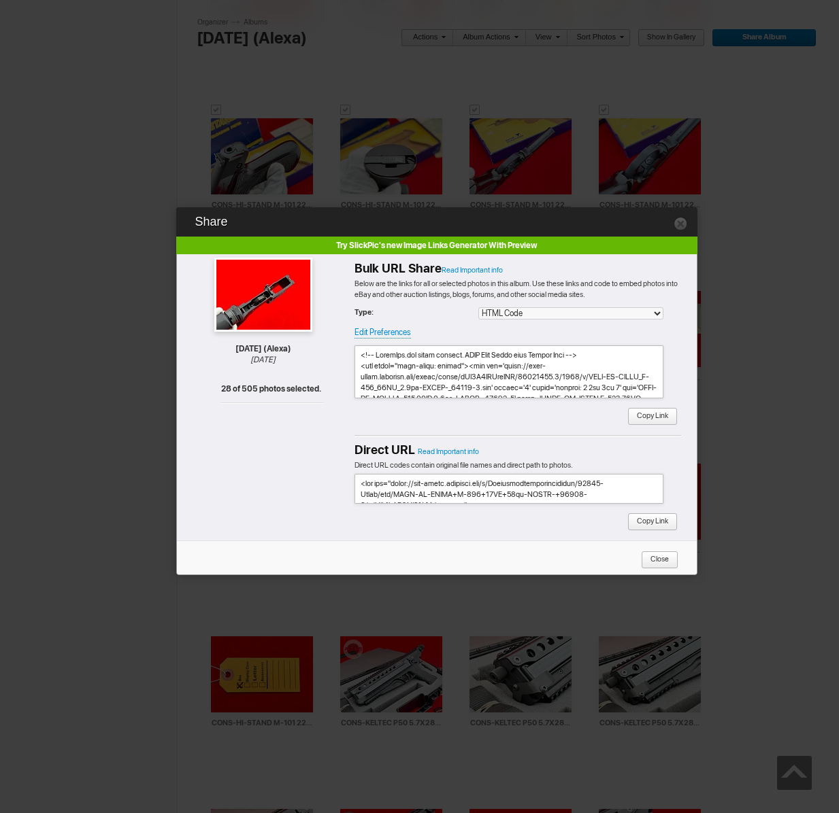
scroll to position [3883, 0]
click at [656, 415] on span "Copy Link" at bounding box center [647, 417] width 41 height 18
click at [679, 224] on link at bounding box center [680, 223] width 14 height 14
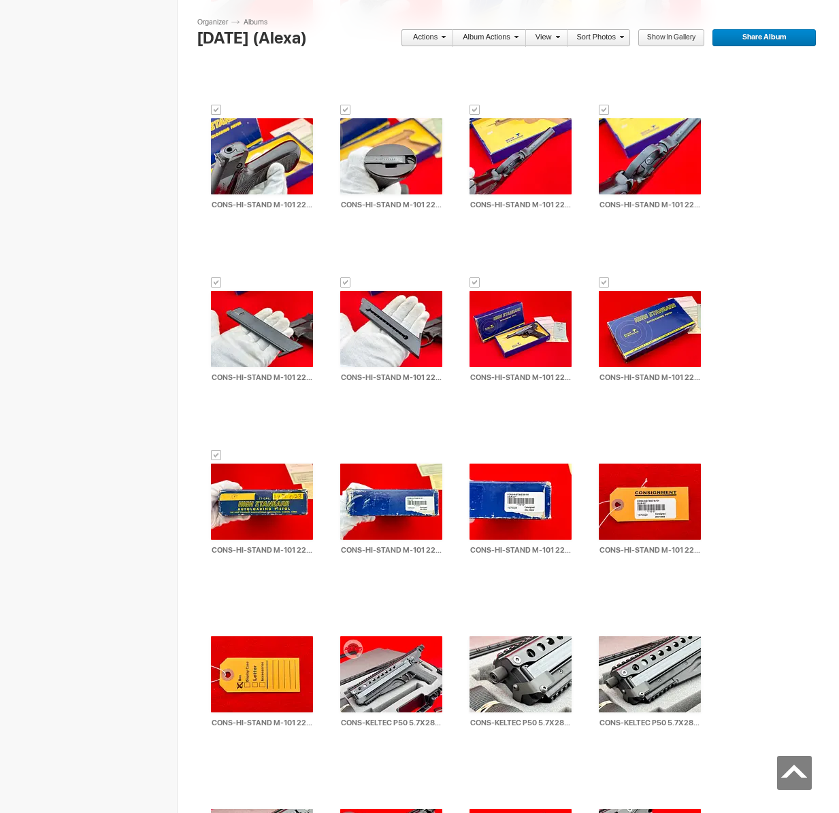
click at [433, 32] on link "Actions" at bounding box center [423, 38] width 45 height 18
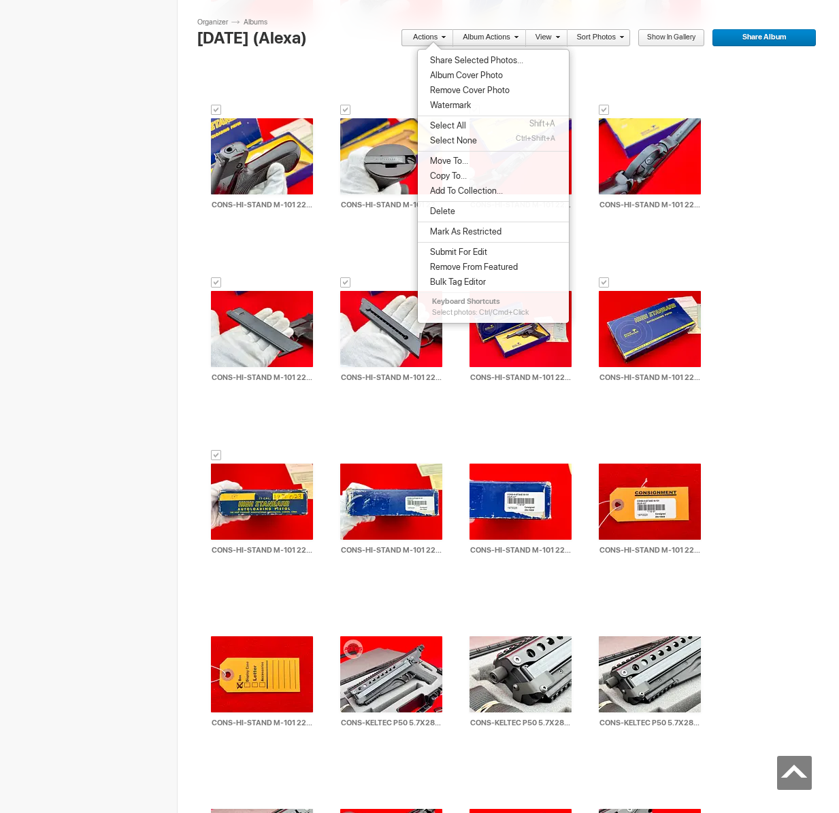
click at [448, 152] on ul "Share Selected Photos... Album Cover Photo Remove Cover Photo Watermark Select …" at bounding box center [493, 171] width 151 height 237
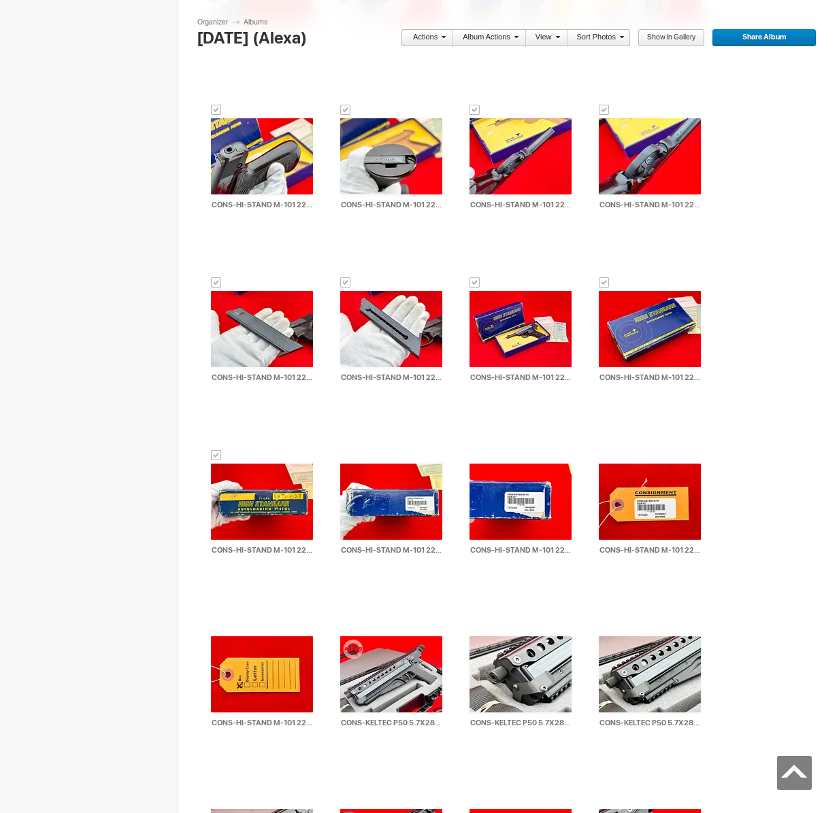
click at [438, 41] on link "Actions" at bounding box center [423, 38] width 45 height 18
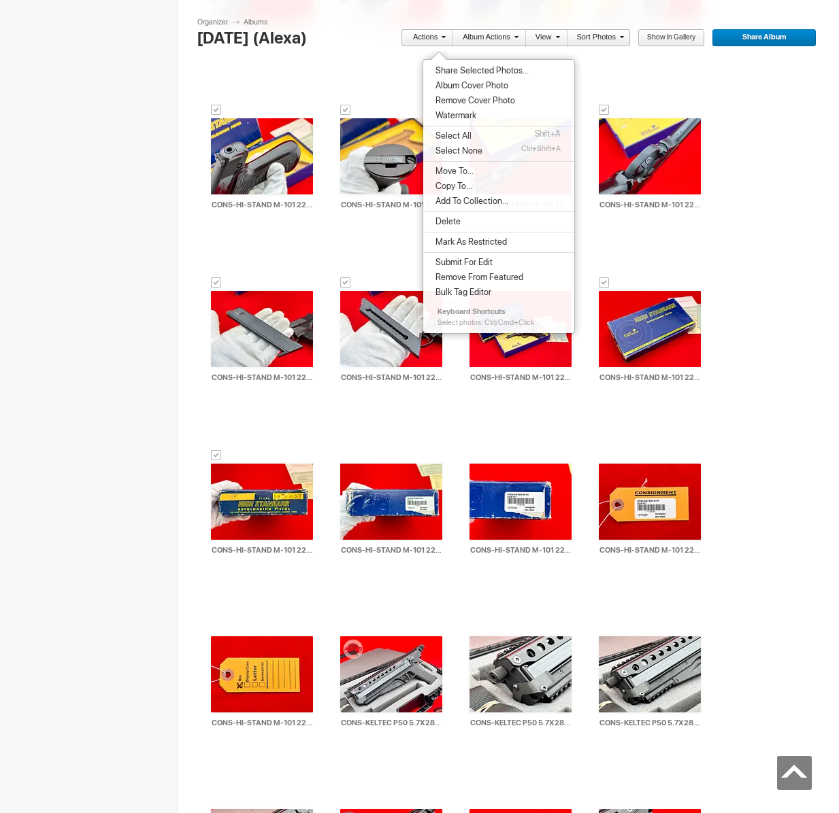
click at [453, 173] on span "Move To..." at bounding box center [452, 171] width 42 height 11
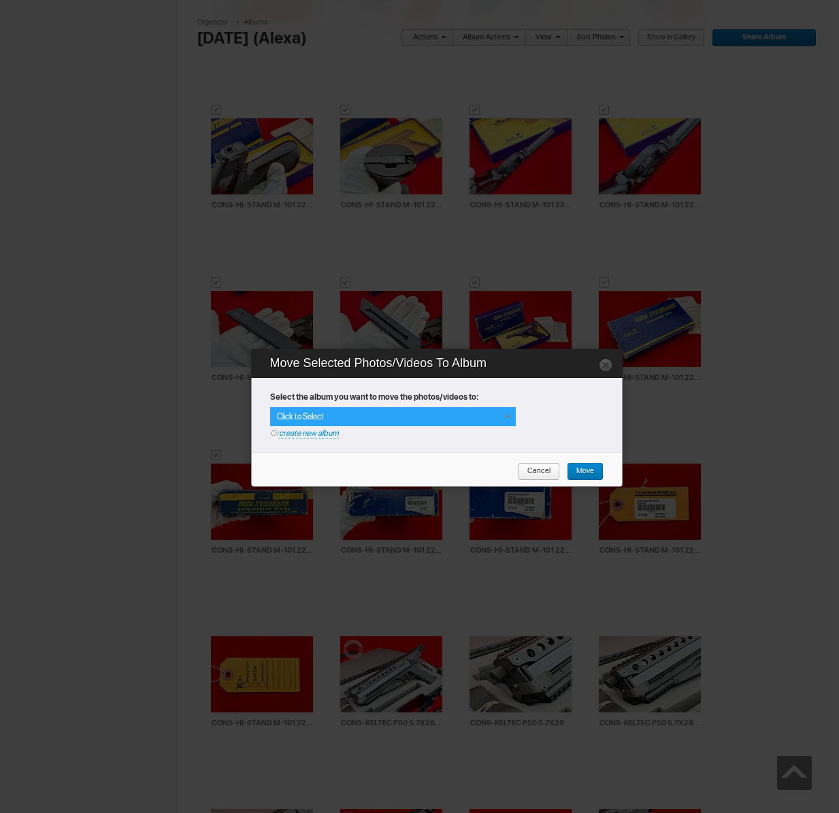
click at [505, 416] on span at bounding box center [507, 416] width 11 height 11
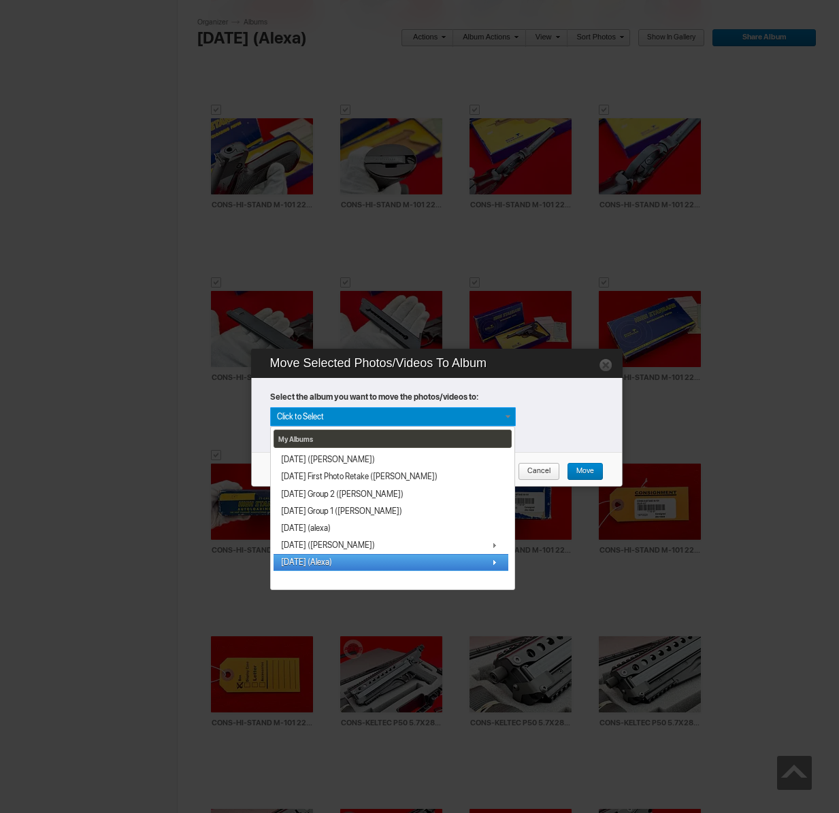
click at [340, 561] on link "[DATE] (Alexa)" at bounding box center [390, 562] width 235 height 17
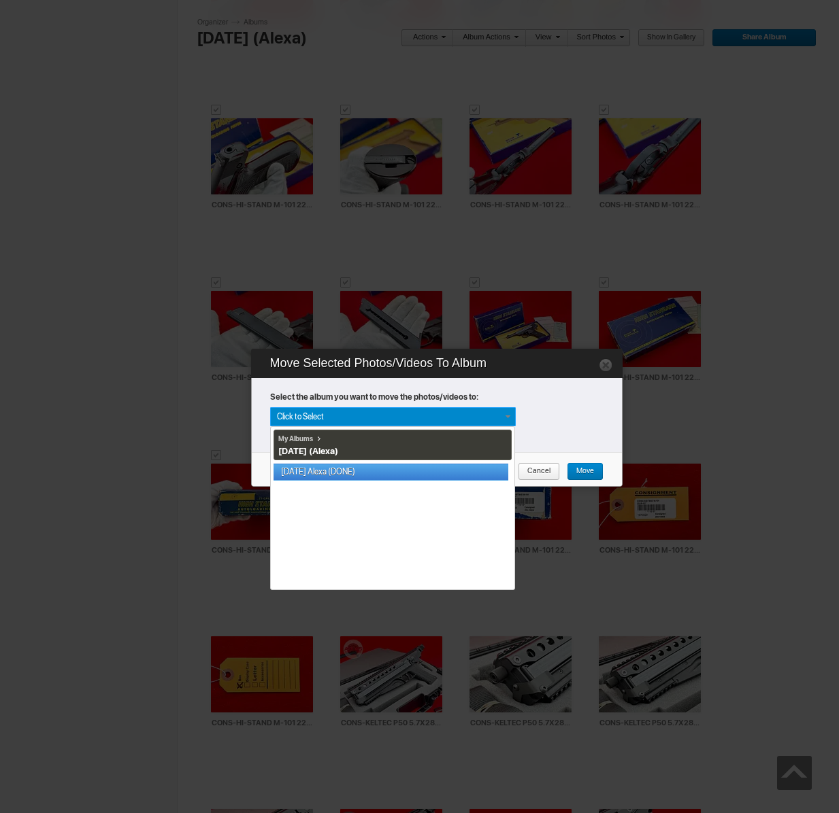
click at [342, 474] on link "[DATE] Alexa (DONE)" at bounding box center [390, 472] width 235 height 17
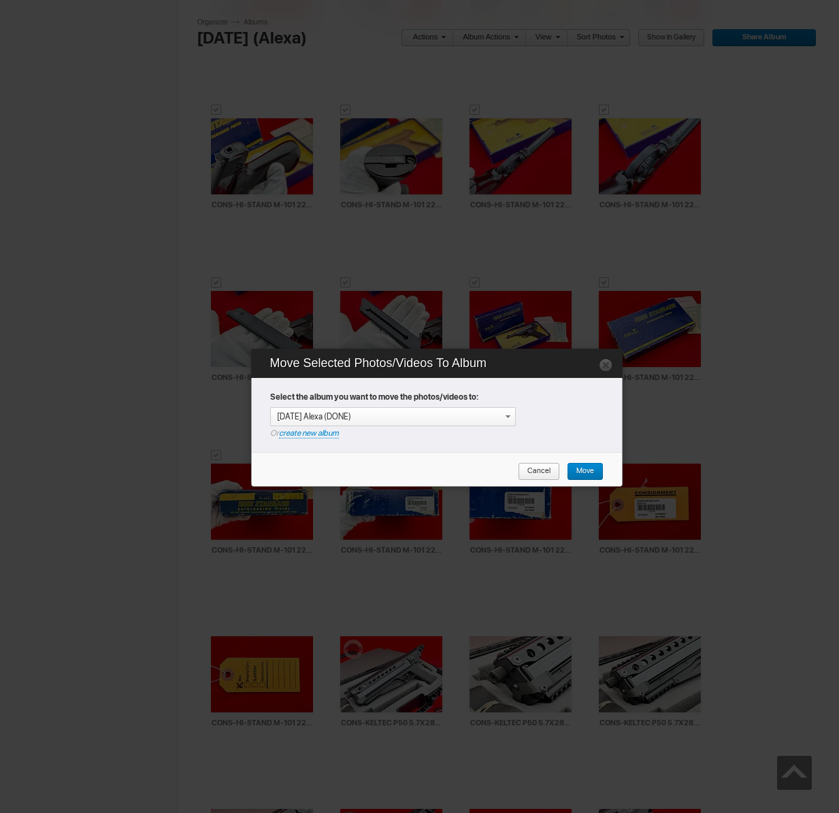
click at [598, 473] on link "Move" at bounding box center [585, 472] width 37 height 18
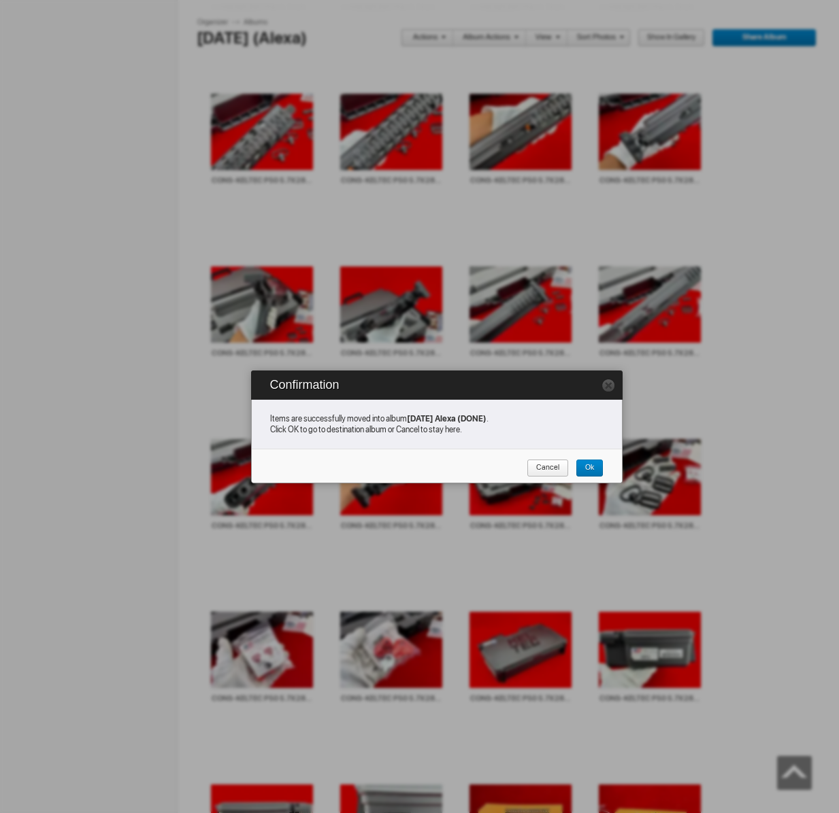
click at [543, 471] on span "Cancel" at bounding box center [542, 469] width 33 height 18
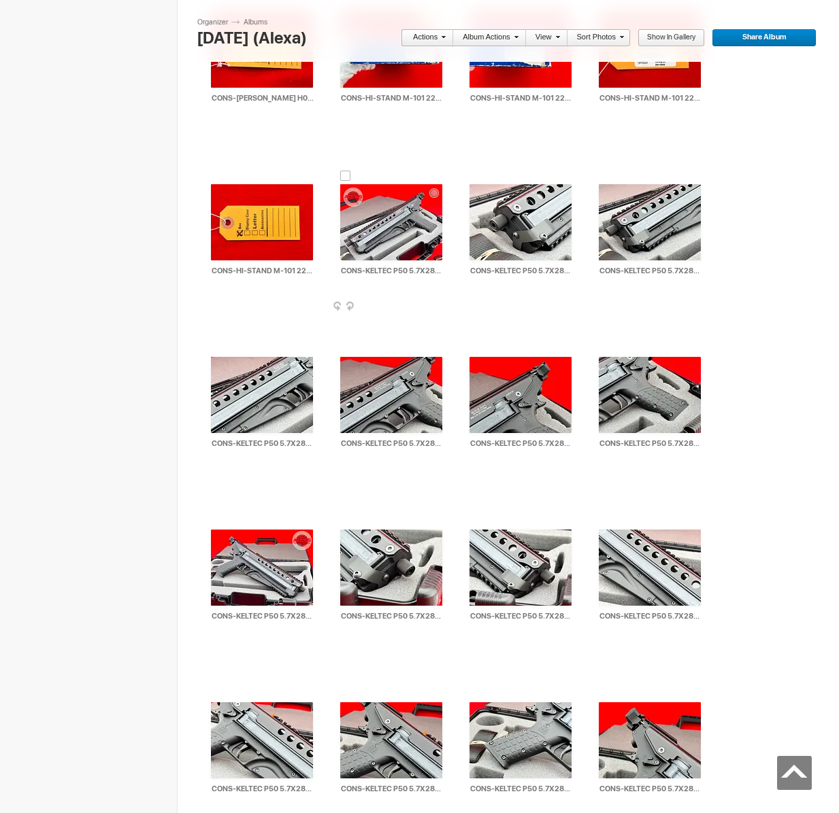
scroll to position [3080, 0]
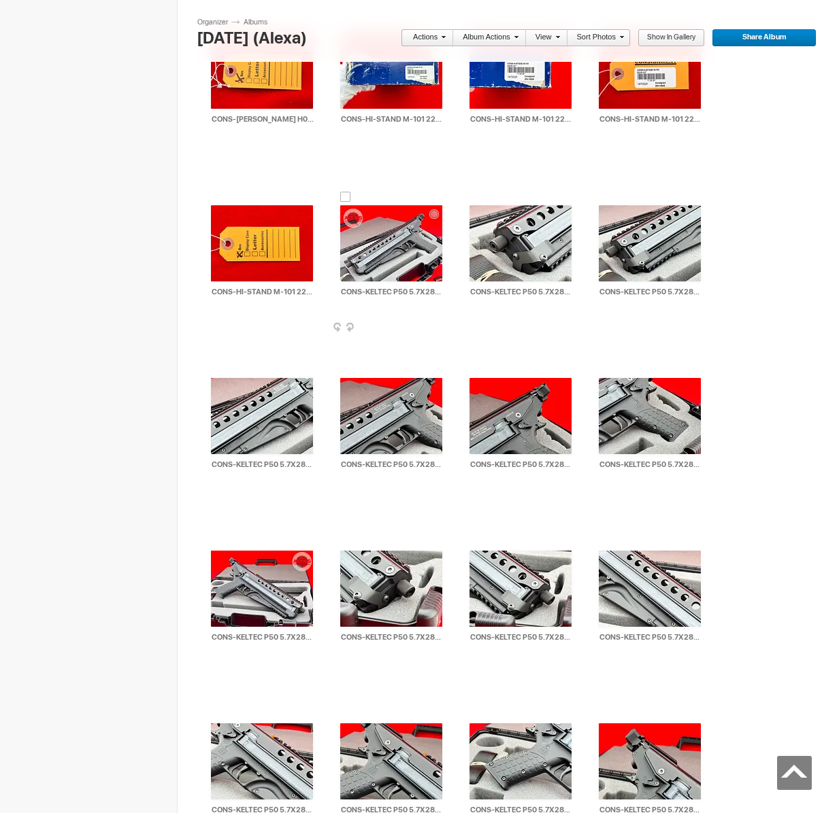
click at [345, 197] on div at bounding box center [345, 197] width 11 height 11
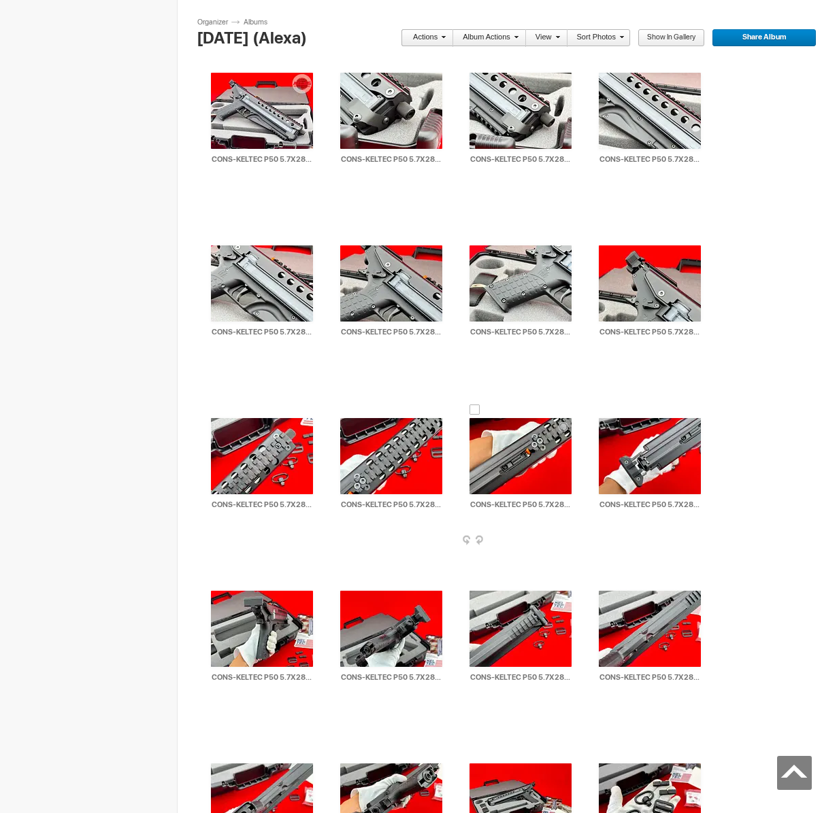
scroll to position [4006, 0]
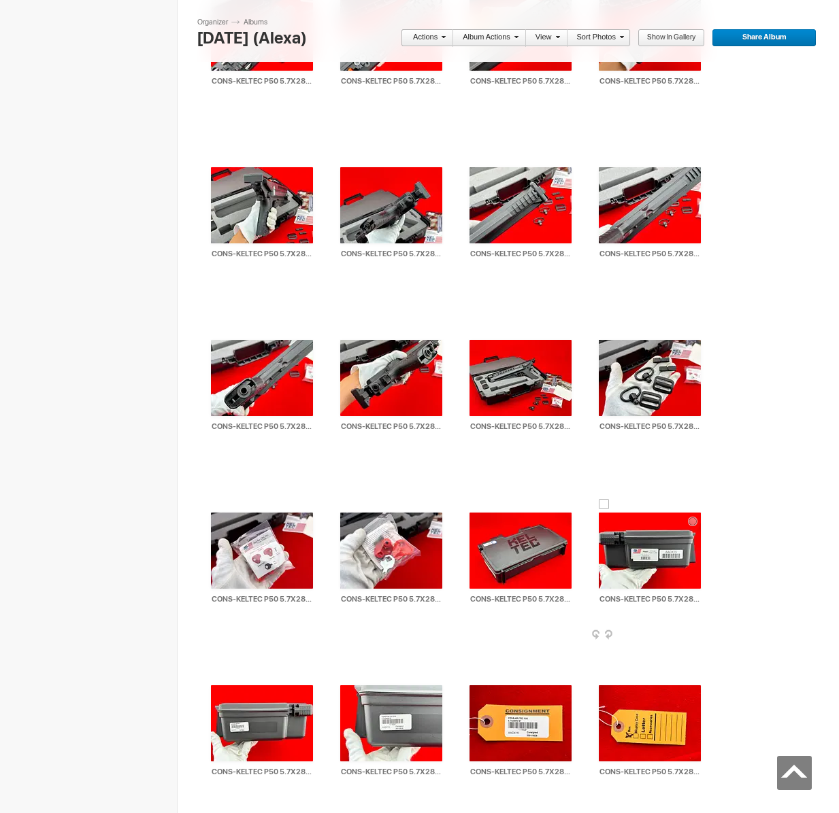
click at [604, 499] on div at bounding box center [603, 504] width 11 height 11
click at [430, 36] on link "Actions" at bounding box center [423, 38] width 45 height 18
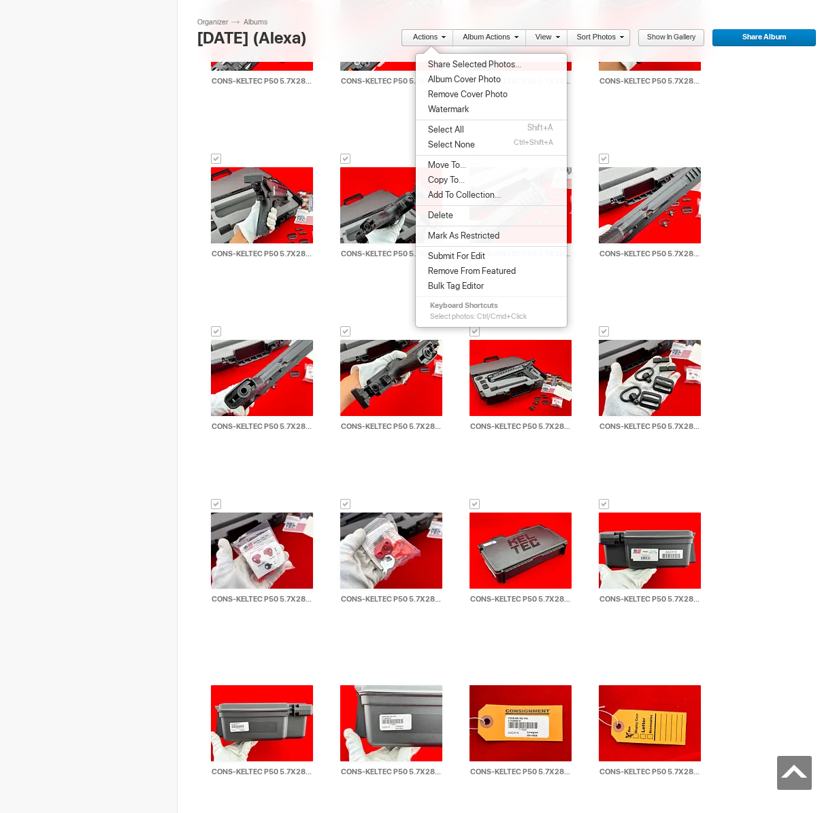
click at [441, 61] on span "Share Selected Photos..." at bounding box center [472, 64] width 97 height 11
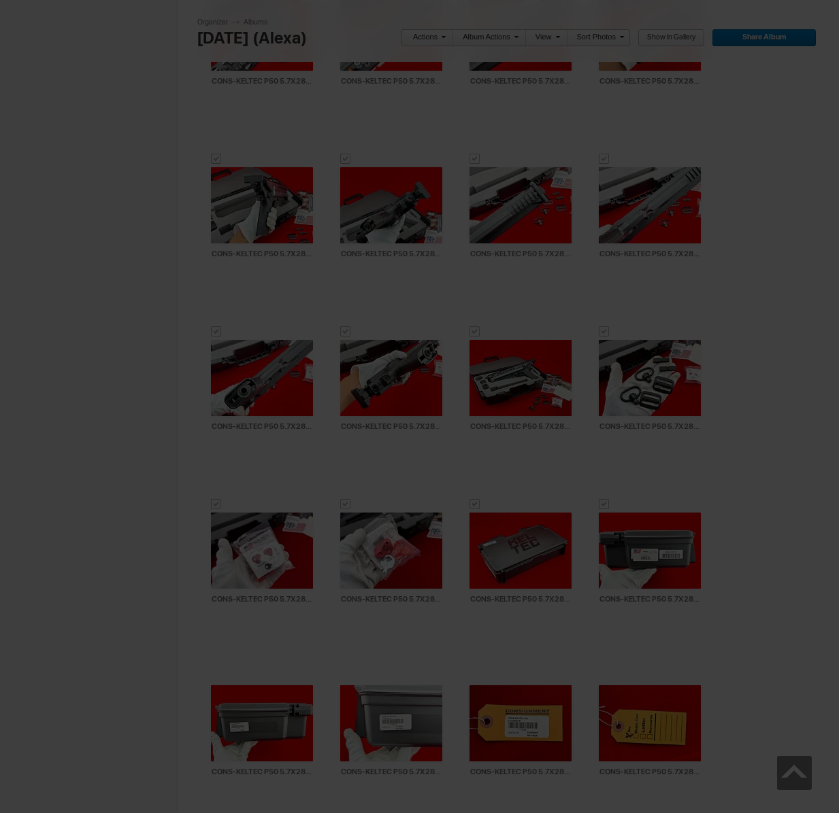
type textarea "<!-- [DOMAIN_NAME] image hosting. HTML Bulk Share code Starts Here --> <div sty…"
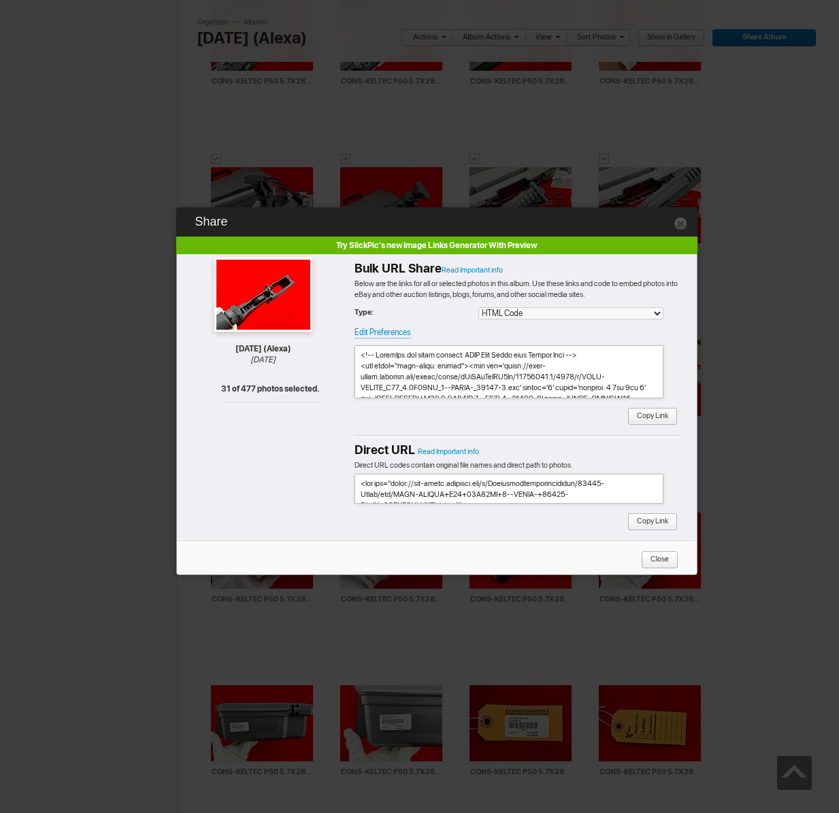
click at [659, 416] on span "Copy Link" at bounding box center [647, 417] width 41 height 18
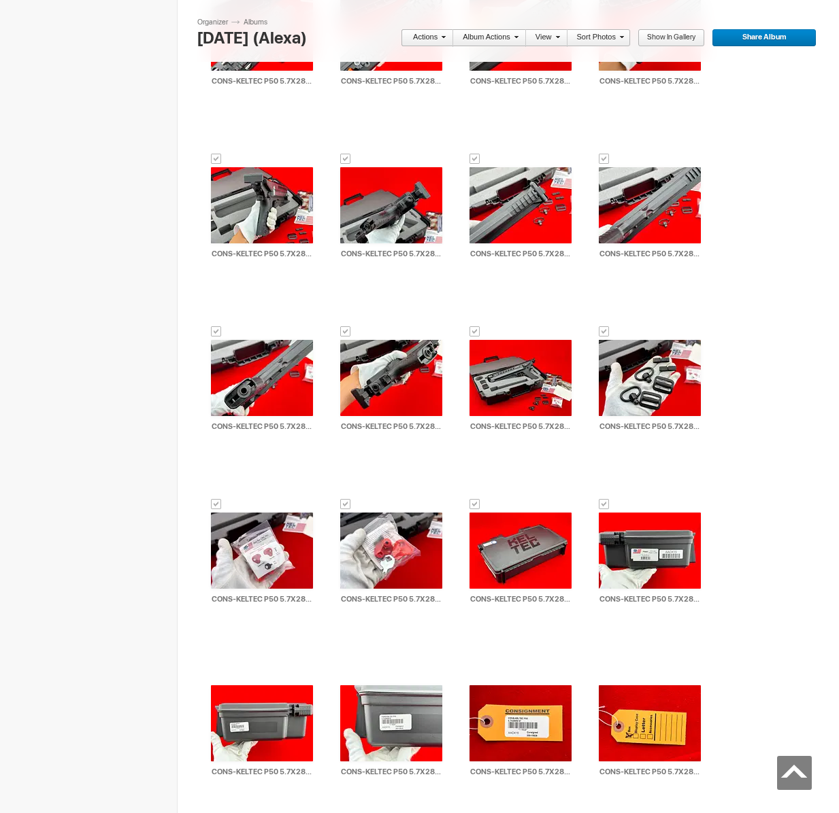
click at [425, 39] on link "Actions" at bounding box center [423, 38] width 45 height 18
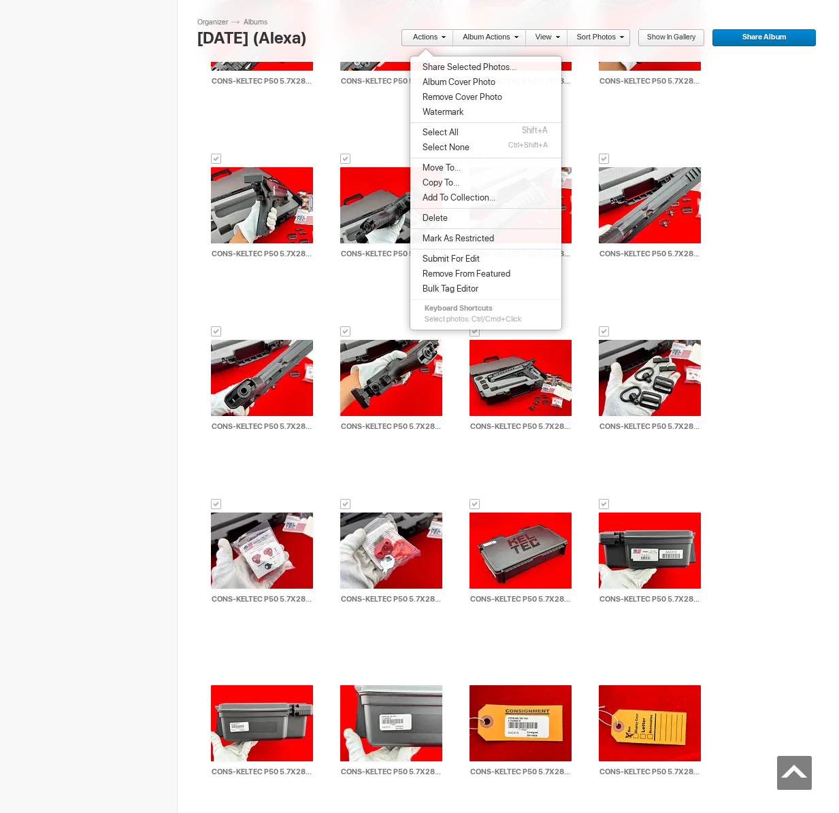
click at [440, 170] on span "Move To..." at bounding box center [439, 168] width 42 height 11
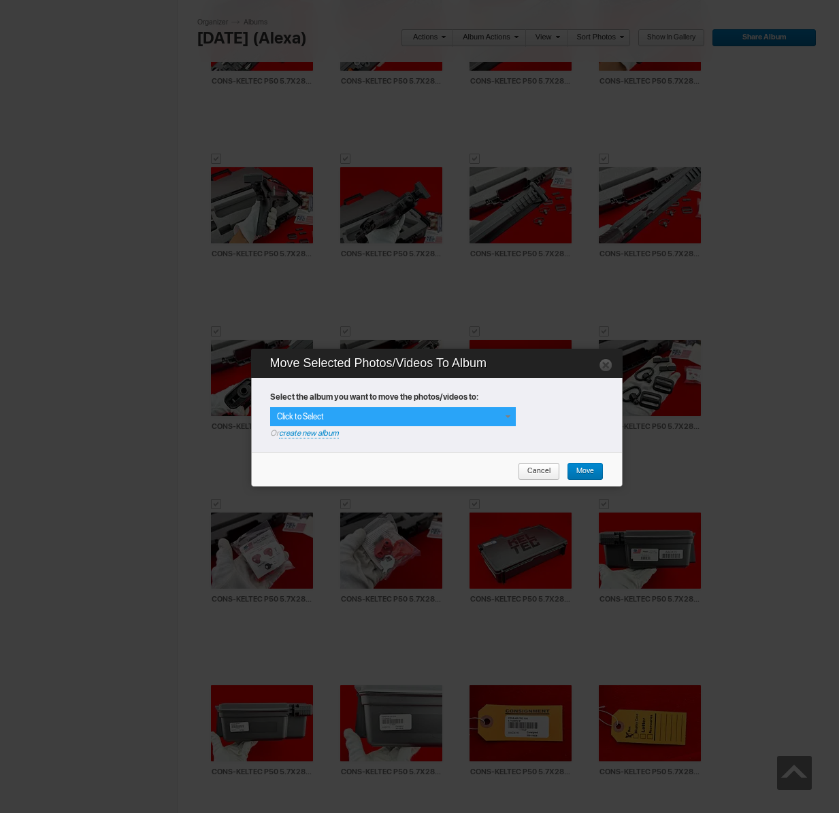
click at [462, 413] on div "Click to Select" at bounding box center [393, 416] width 246 height 19
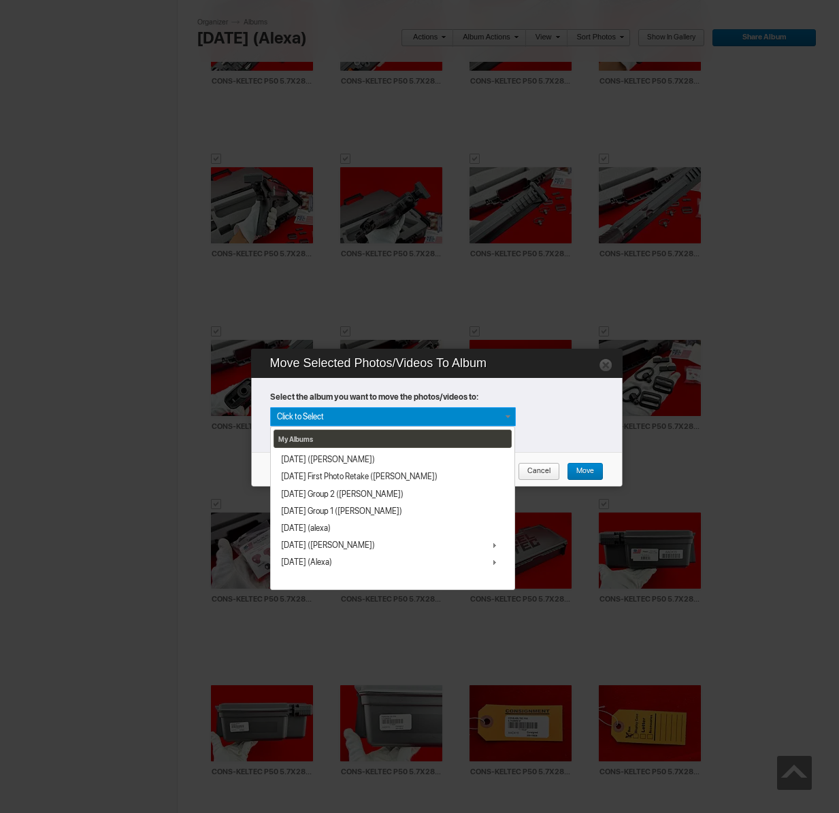
scroll to position [14, 0]
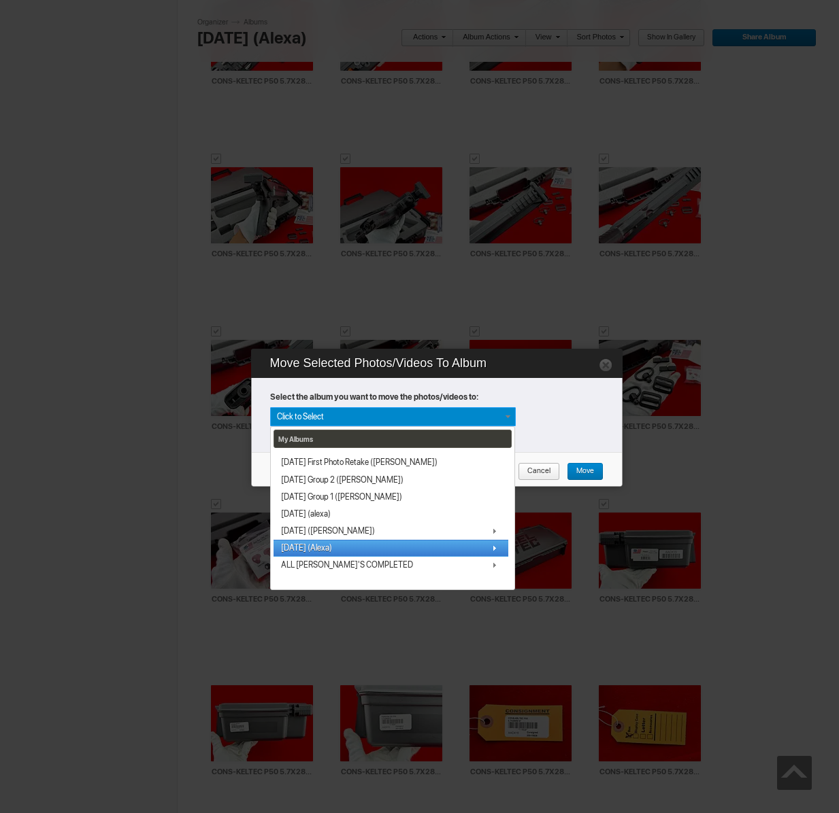
click at [316, 550] on span "[DATE] (Alexa)" at bounding box center [306, 548] width 51 height 11
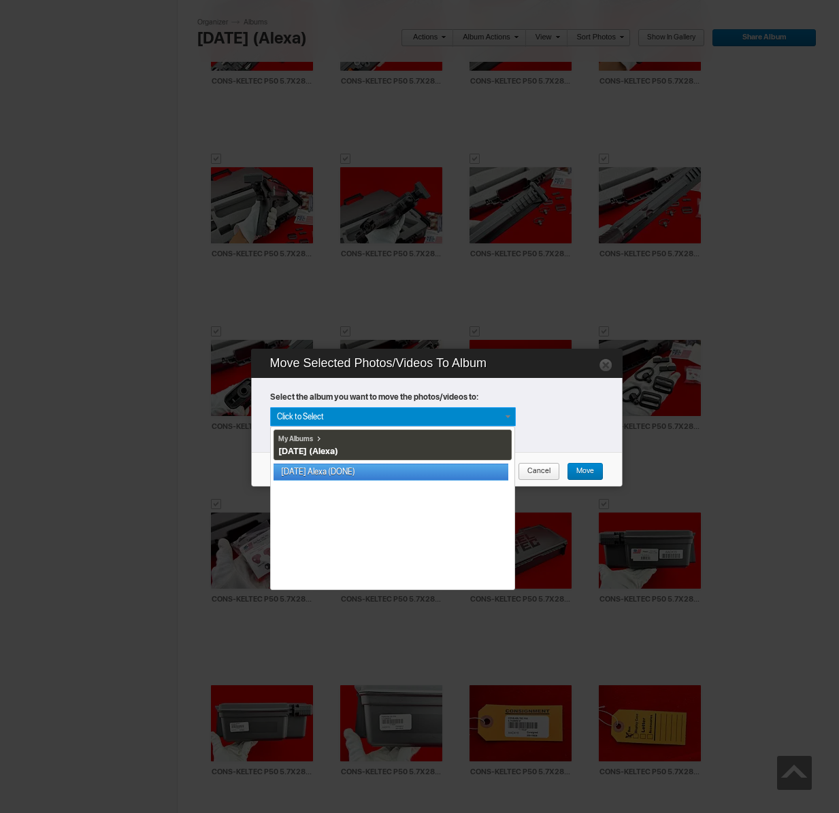
click at [313, 464] on link "[DATE] Alexa (DONE)" at bounding box center [390, 472] width 235 height 17
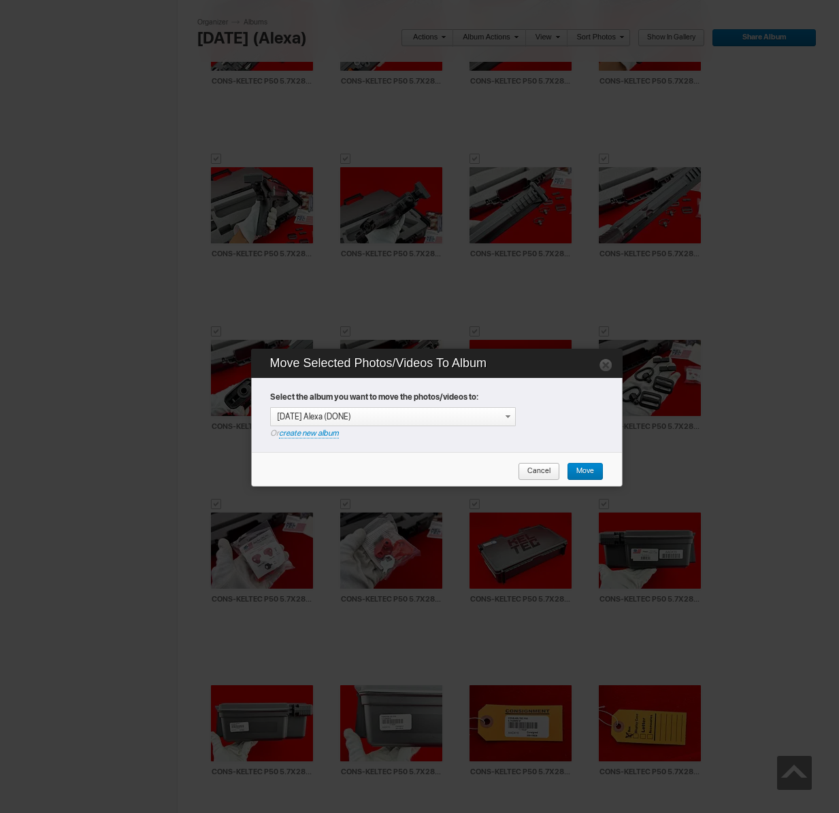
click at [586, 470] on span "Move" at bounding box center [580, 472] width 27 height 18
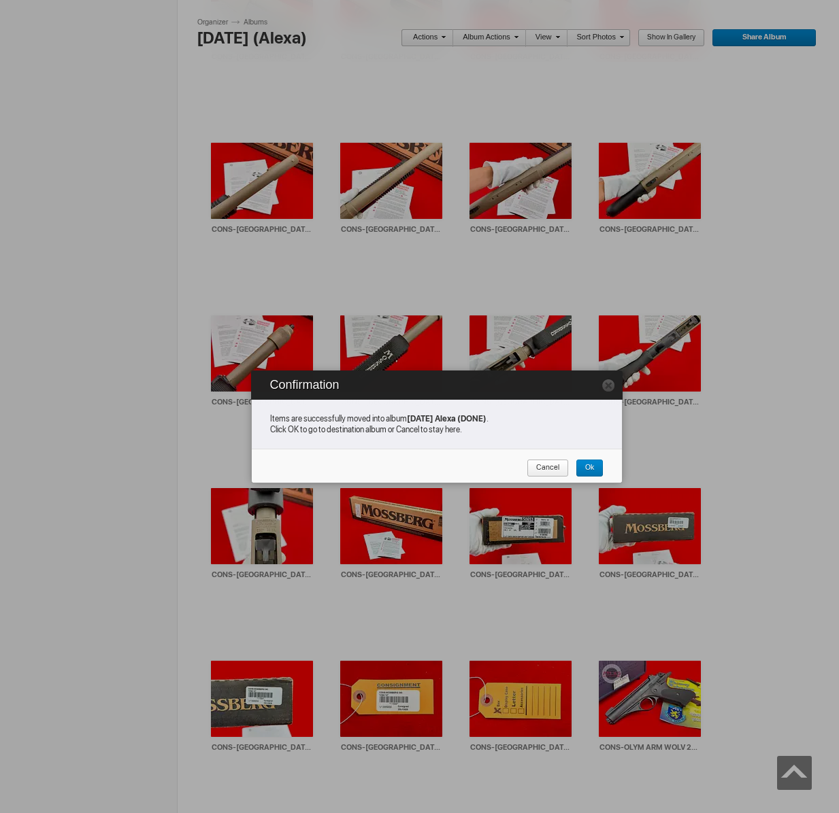
click at [543, 470] on span "Cancel" at bounding box center [542, 469] width 33 height 18
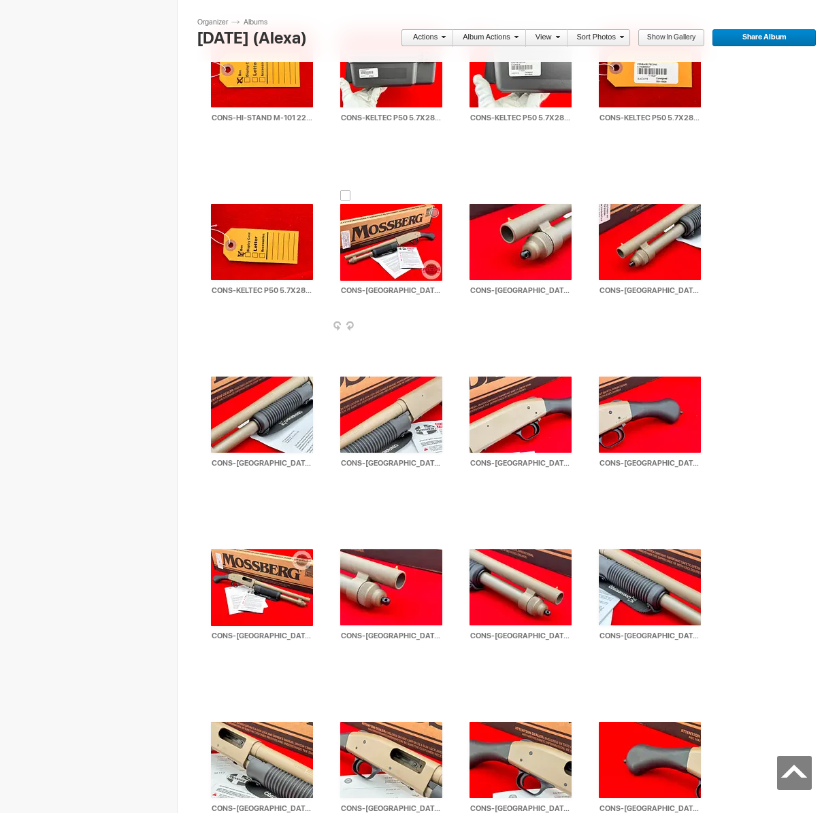
scroll to position [3240, 0]
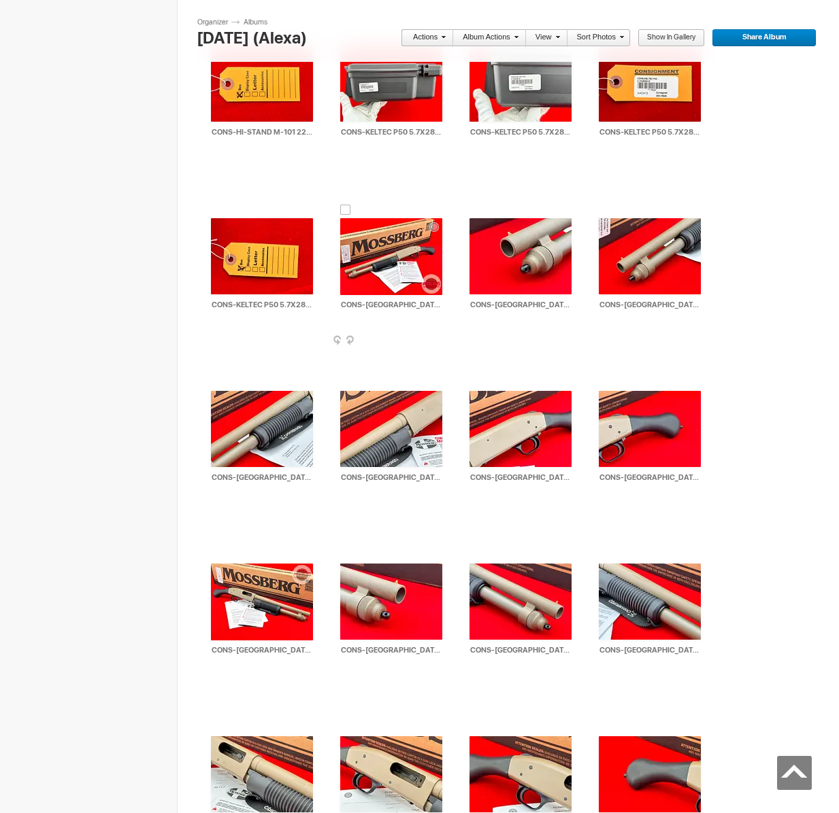
click at [345, 208] on div at bounding box center [345, 210] width 11 height 11
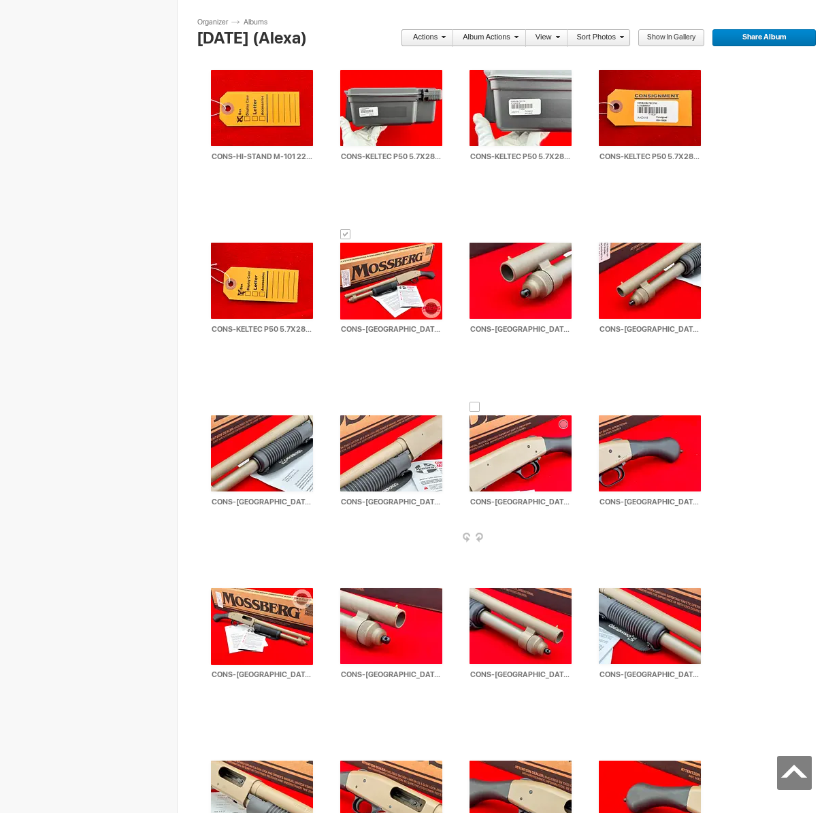
scroll to position [4208, 0]
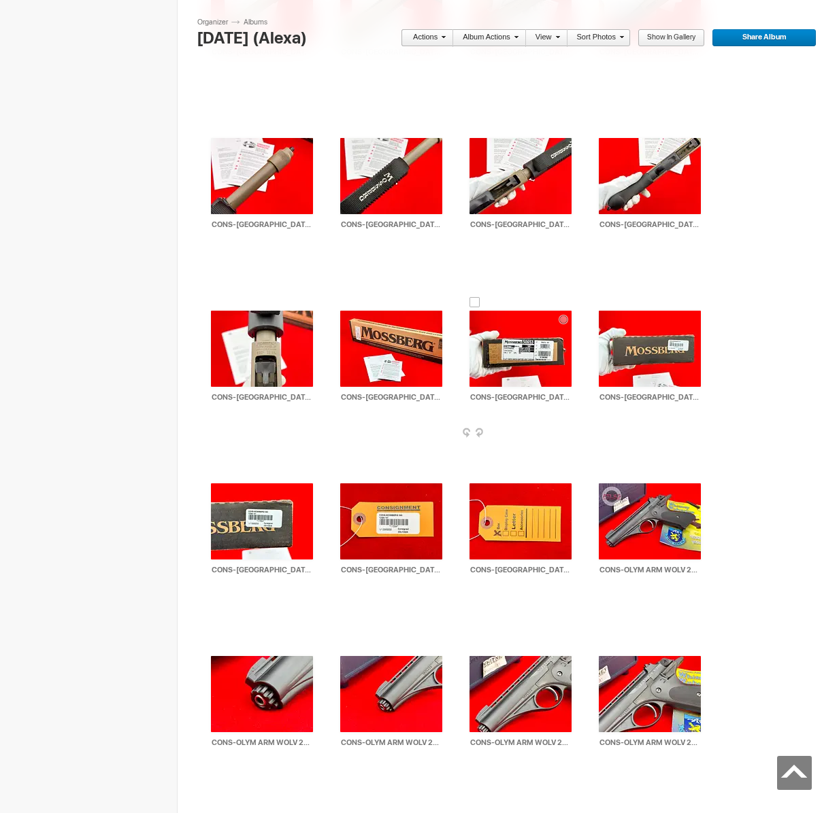
click at [475, 297] on div at bounding box center [474, 302] width 11 height 11
click at [420, 33] on link "Actions" at bounding box center [423, 38] width 45 height 18
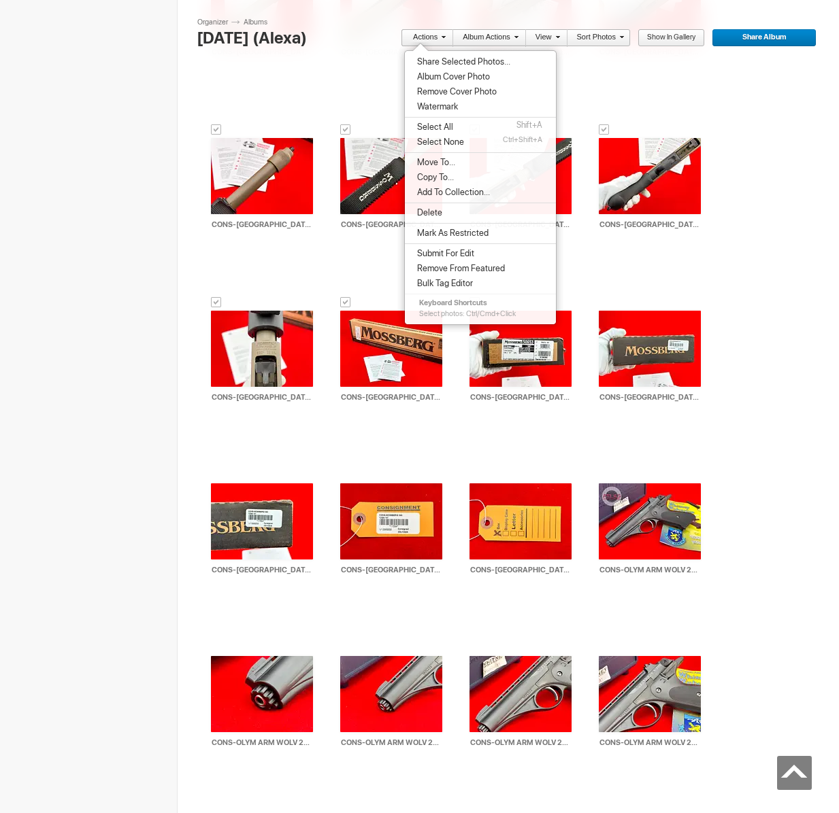
click at [438, 64] on span "Share Selected Photos..." at bounding box center [461, 61] width 97 height 11
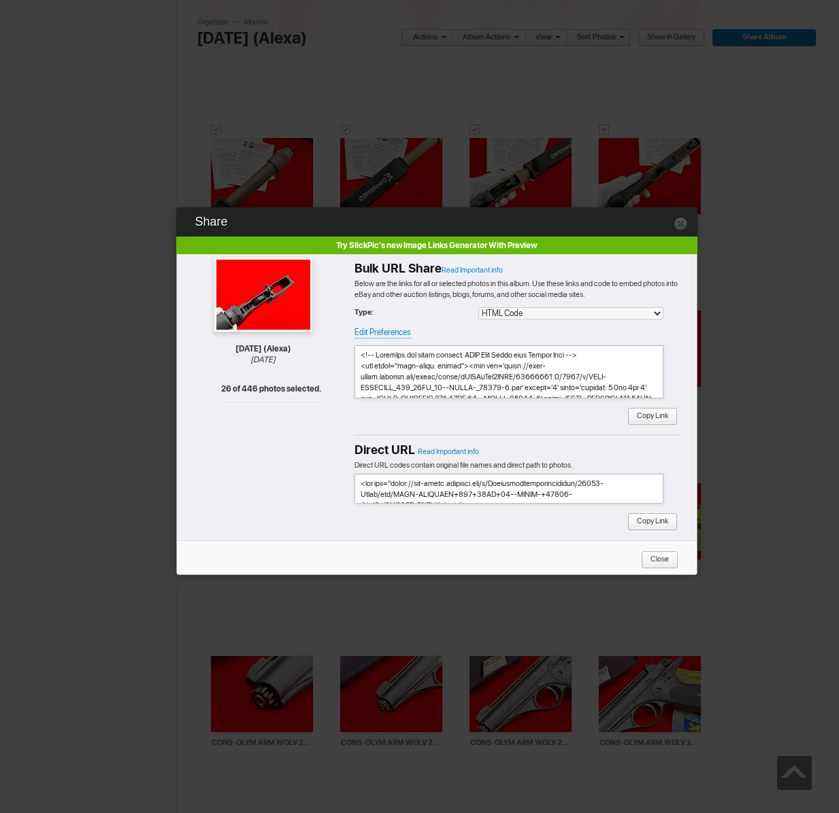
click at [660, 419] on span "Copy Link" at bounding box center [647, 417] width 41 height 18
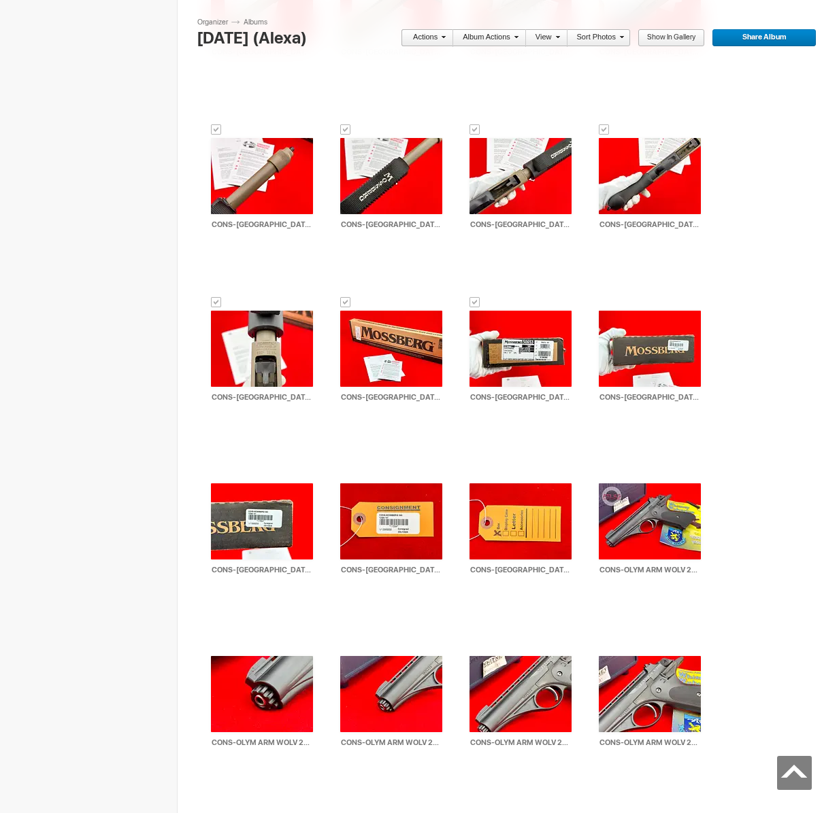
click at [418, 37] on link "Actions" at bounding box center [423, 38] width 45 height 18
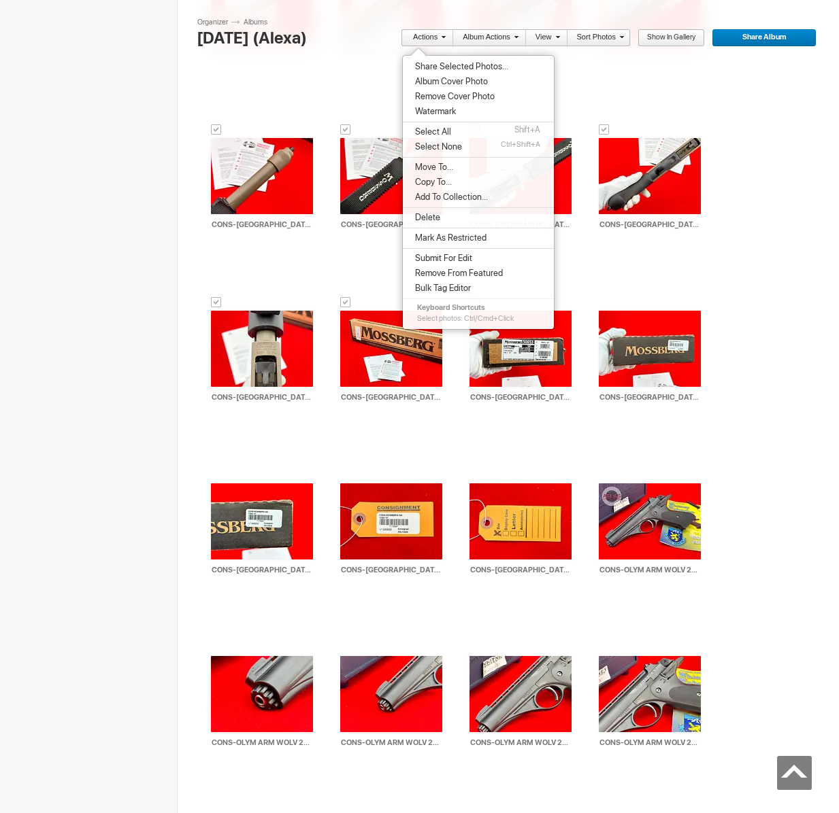
click at [427, 171] on span "Move To..." at bounding box center [432, 167] width 42 height 11
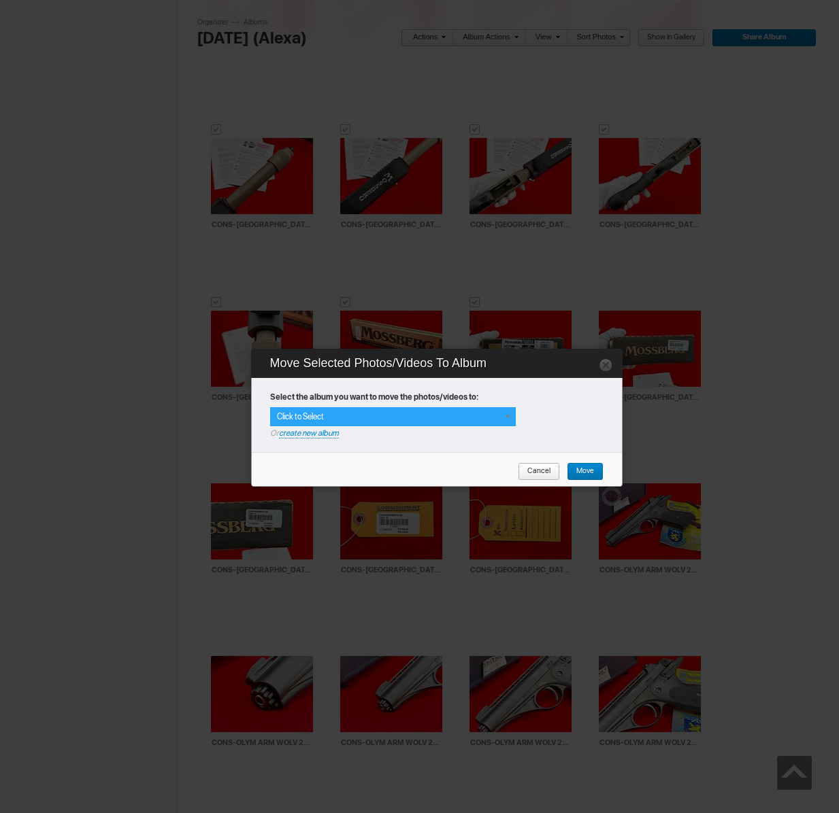
click at [499, 416] on div "Click to Select" at bounding box center [393, 416] width 246 height 19
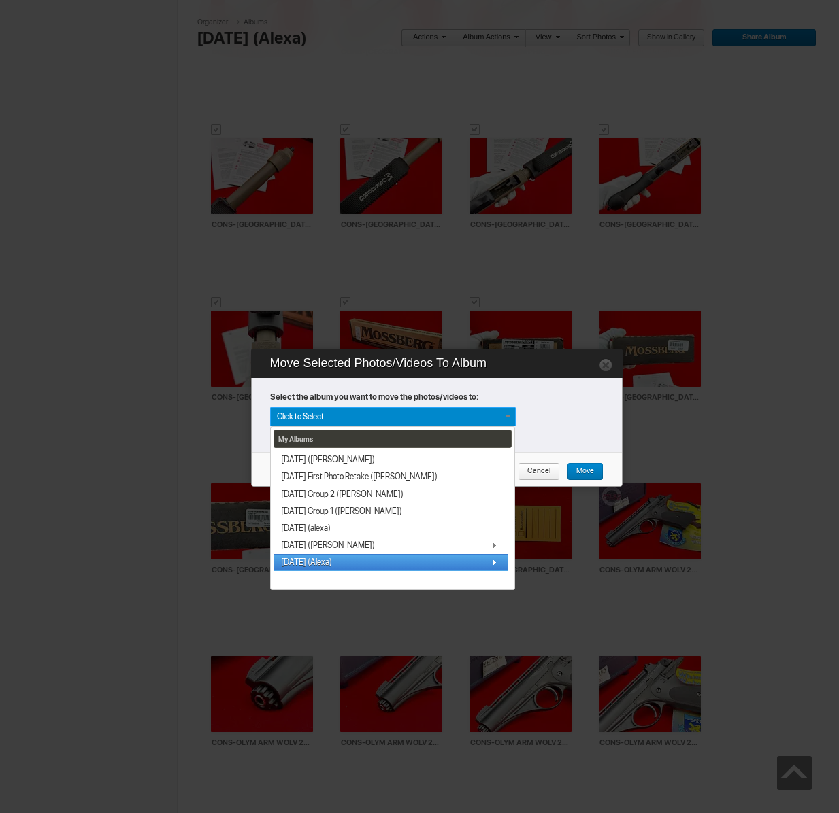
click at [296, 560] on span "[DATE] (Alexa)" at bounding box center [306, 562] width 51 height 11
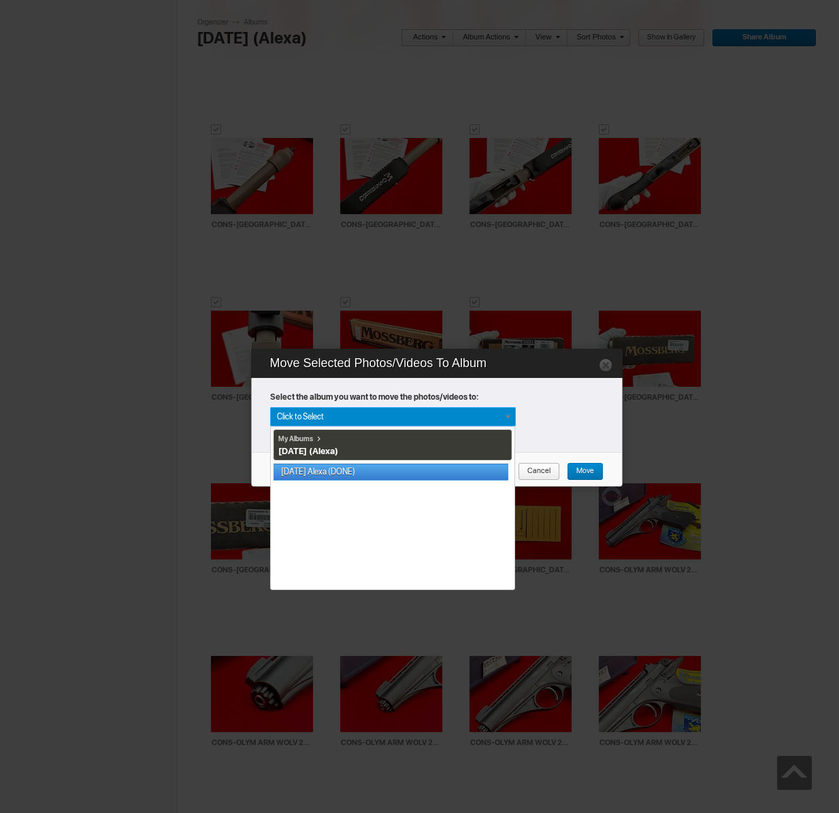
click at [326, 469] on link "[DATE] Alexa (DONE)" at bounding box center [390, 472] width 235 height 17
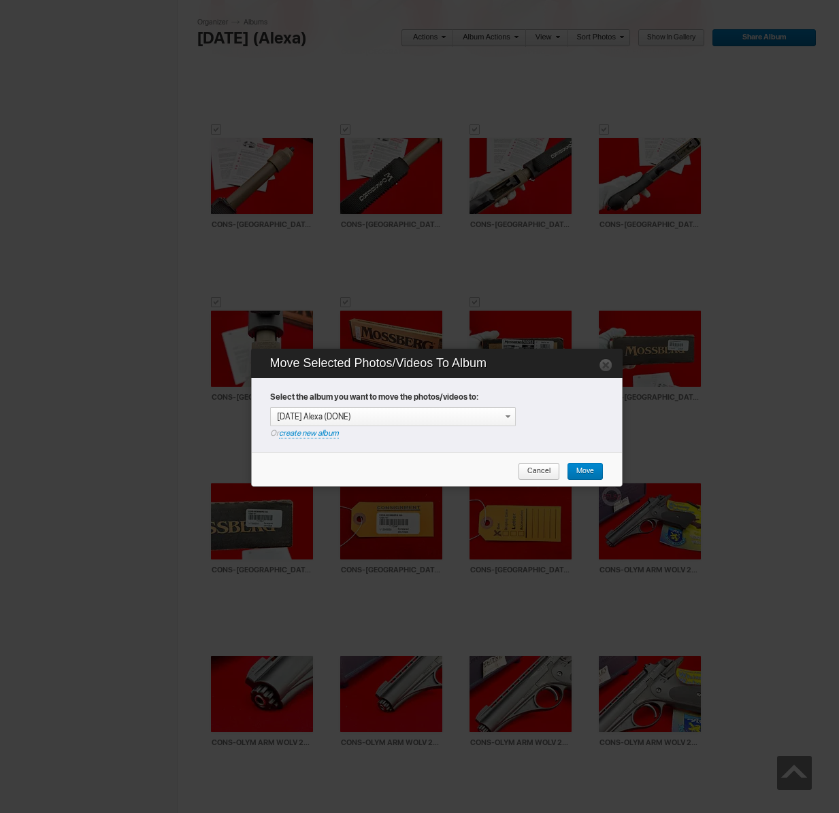
click at [581, 470] on span "Move" at bounding box center [580, 472] width 27 height 18
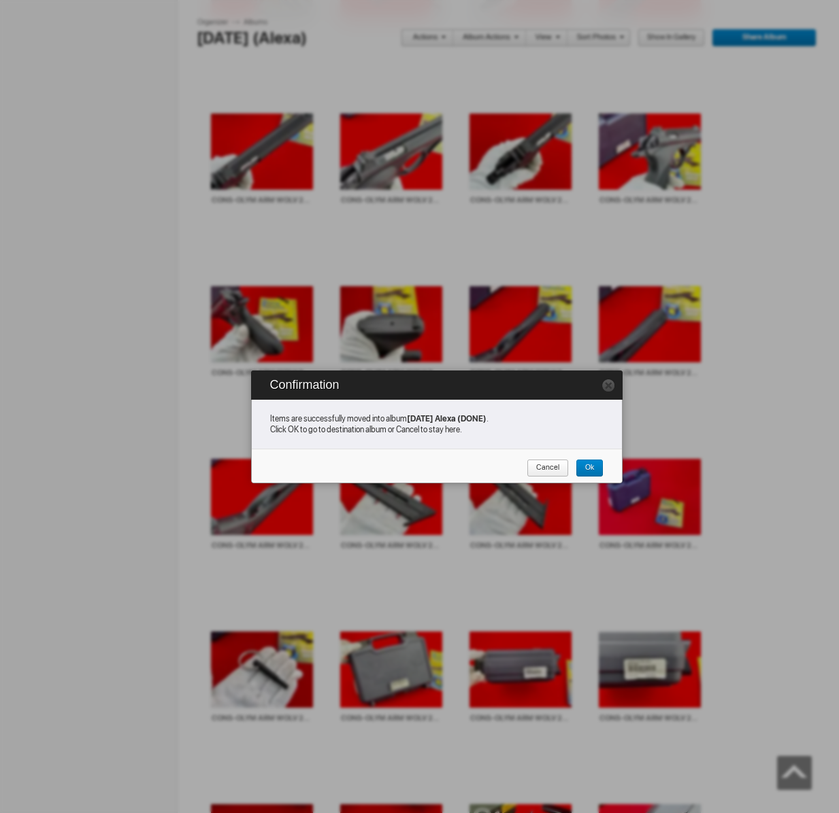
click at [552, 466] on span "Cancel" at bounding box center [542, 469] width 33 height 18
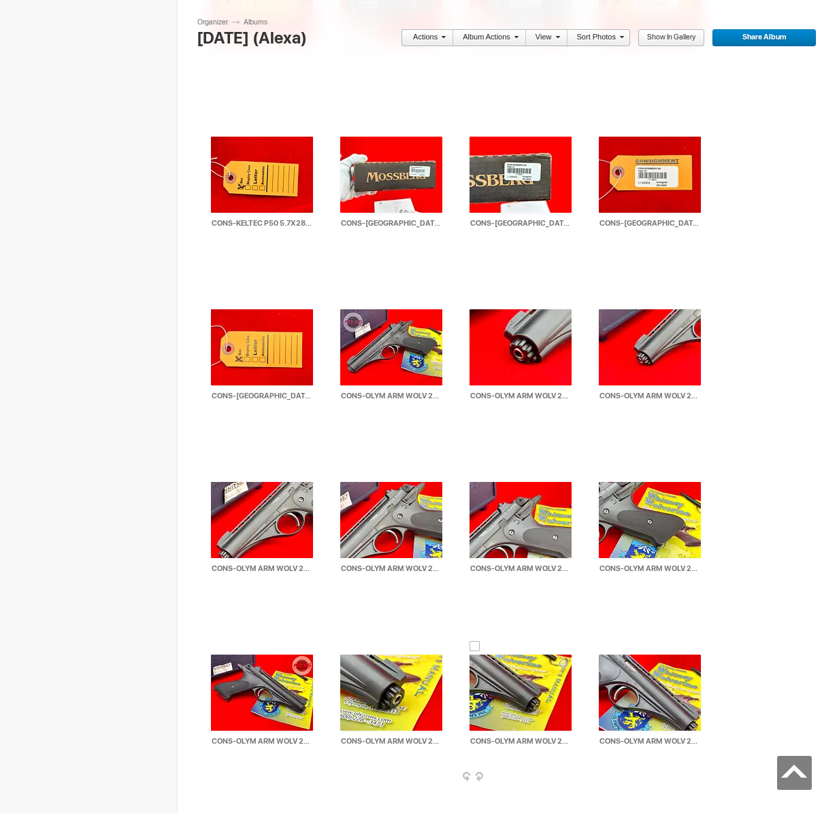
scroll to position [3113, 0]
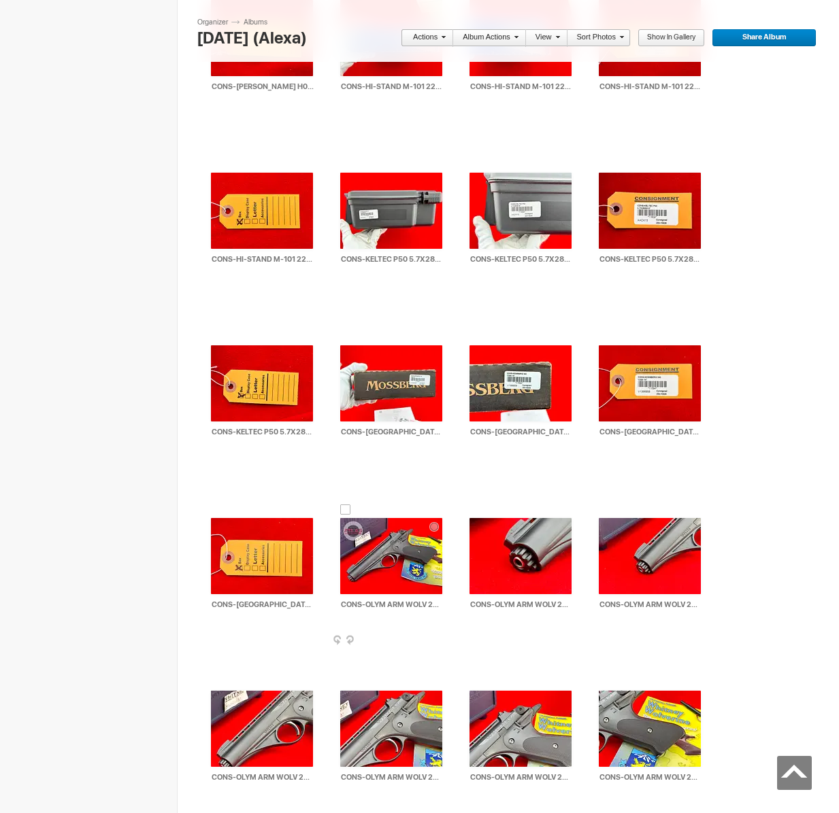
click at [342, 507] on div at bounding box center [345, 510] width 11 height 11
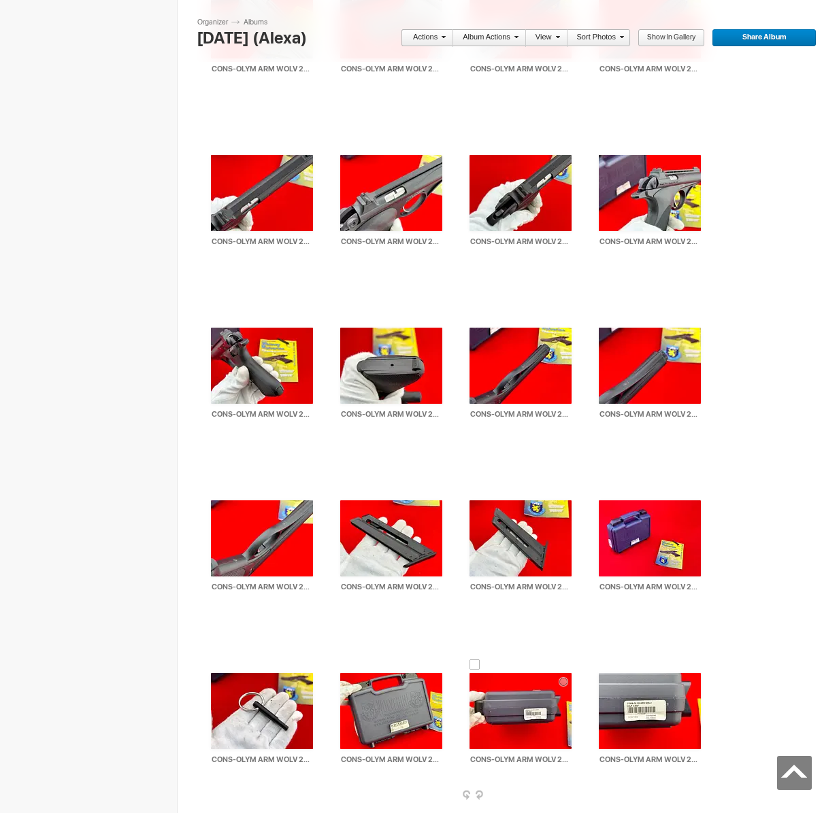
scroll to position [4271, 0]
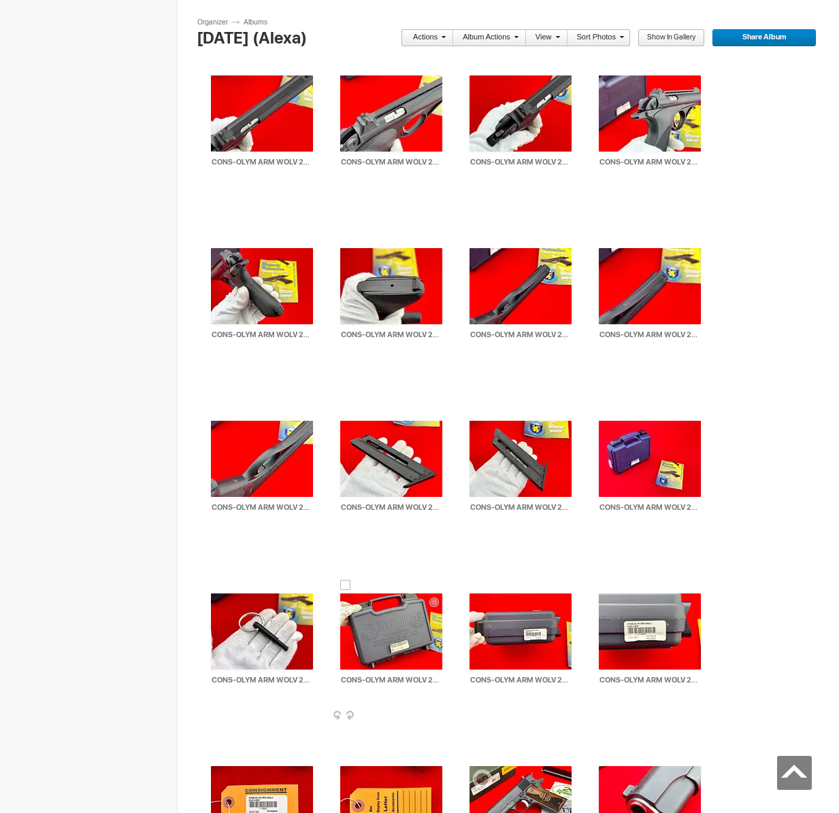
click at [341, 580] on div at bounding box center [345, 585] width 11 height 11
click at [425, 37] on link "Actions" at bounding box center [423, 38] width 45 height 18
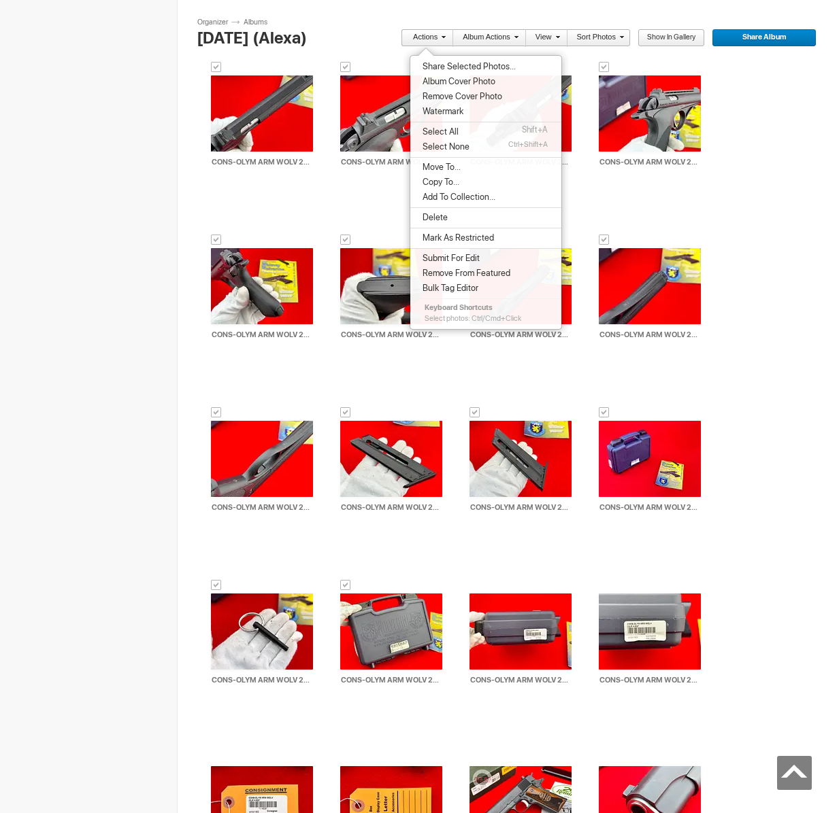
click at [439, 60] on li "Share Selected Photos..." at bounding box center [485, 66] width 151 height 15
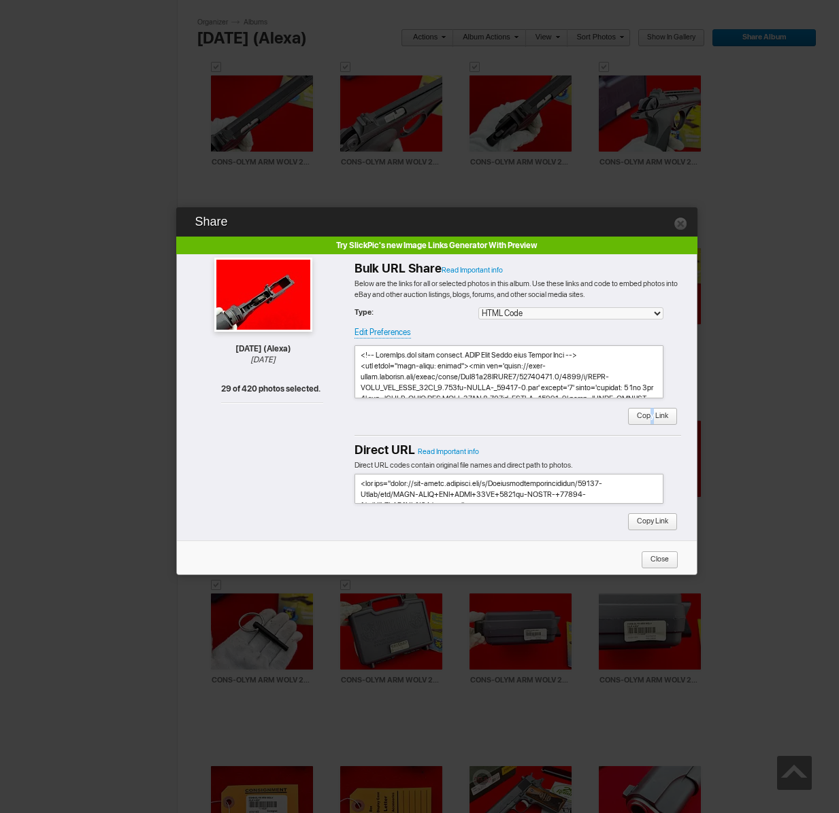
click at [651, 414] on span "Copy Link" at bounding box center [647, 417] width 41 height 18
copy span "y"
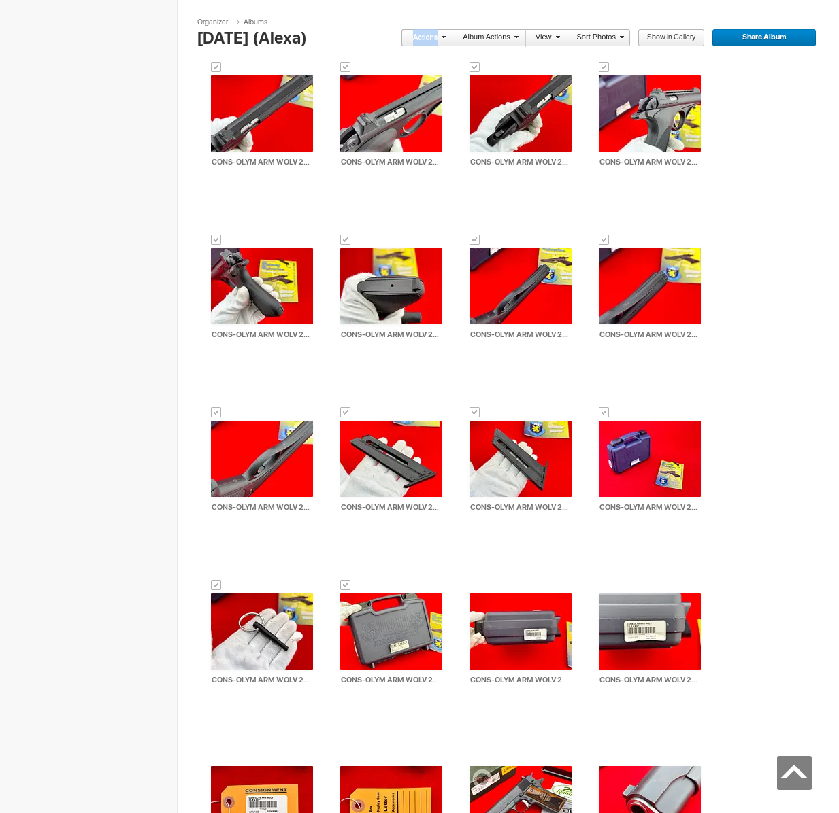
click at [420, 37] on link "Actions" at bounding box center [423, 38] width 45 height 18
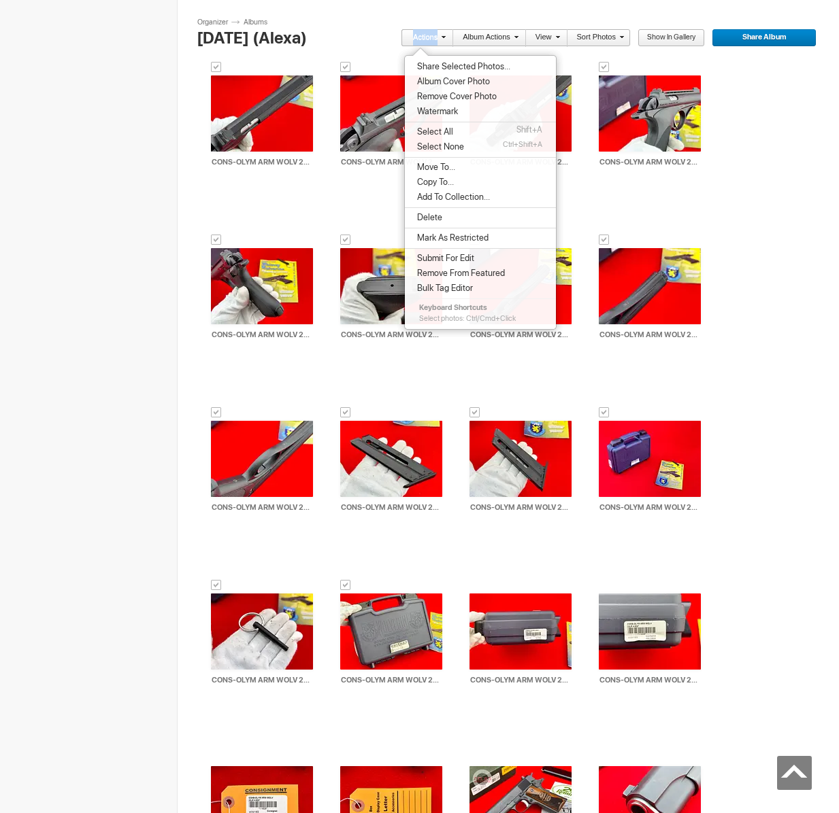
click at [441, 165] on span "Move To..." at bounding box center [434, 167] width 42 height 11
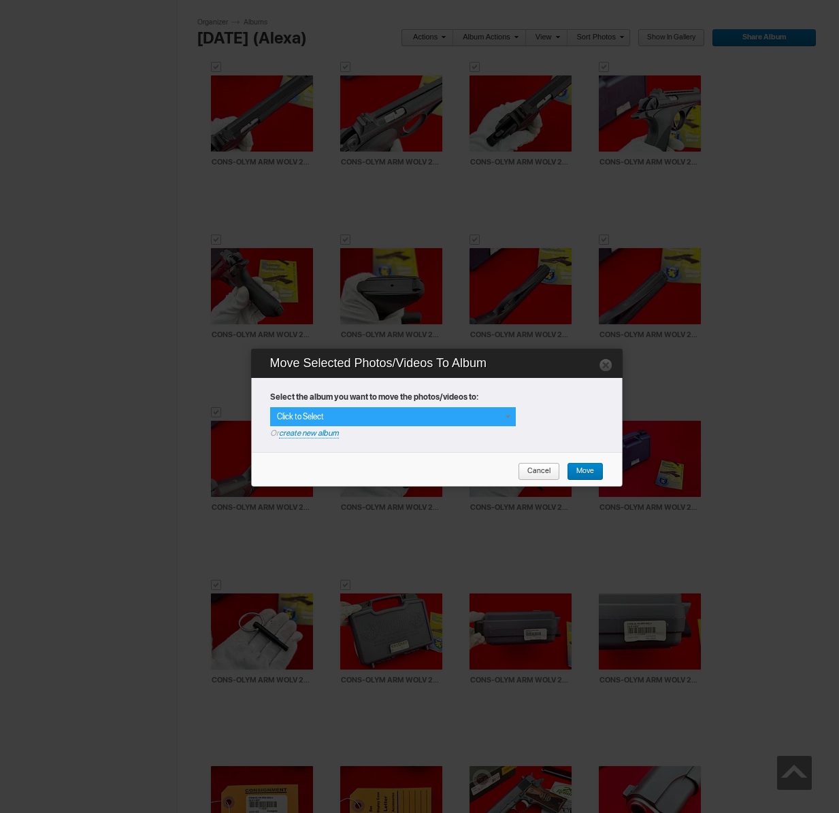
click at [450, 413] on div "Click to Select" at bounding box center [393, 416] width 246 height 19
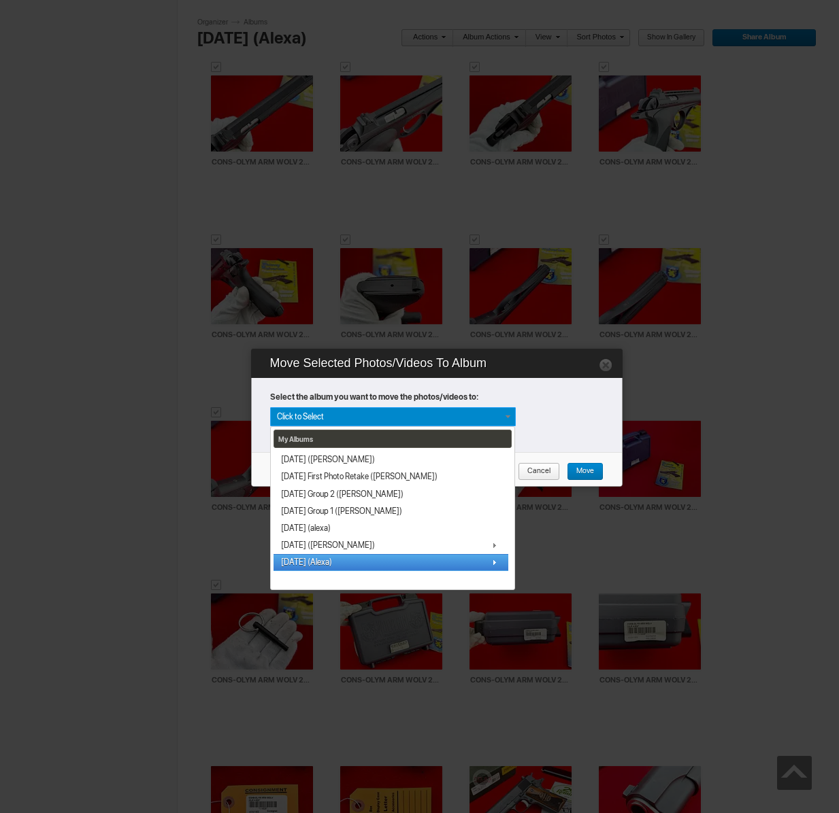
click at [331, 555] on link "[DATE] (Alexa)" at bounding box center [390, 562] width 235 height 17
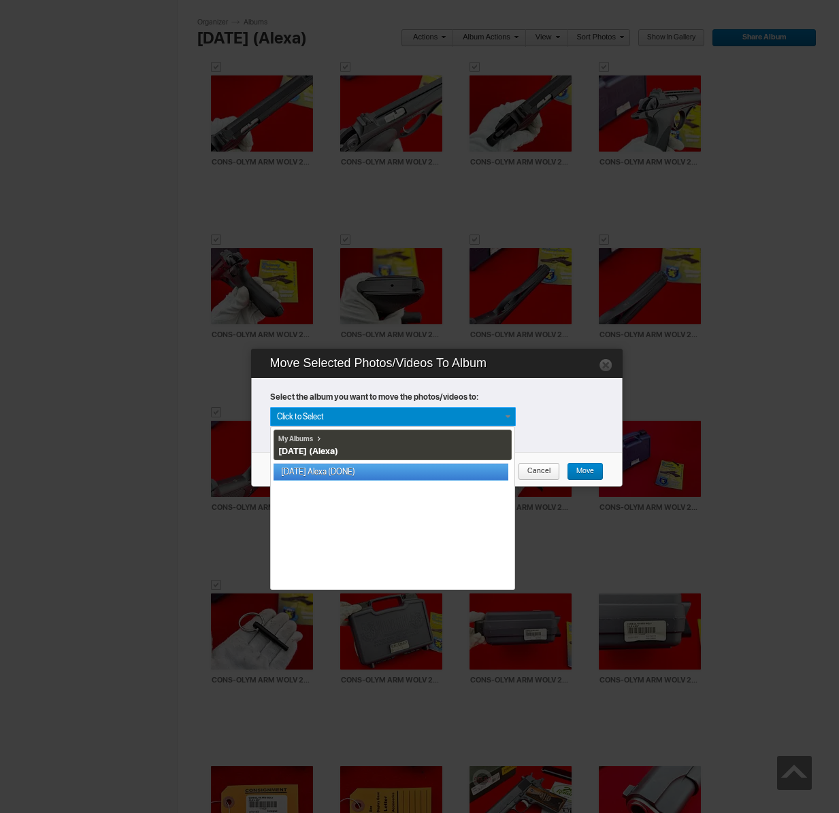
click at [335, 475] on link "[DATE] Alexa (DONE)" at bounding box center [390, 472] width 235 height 17
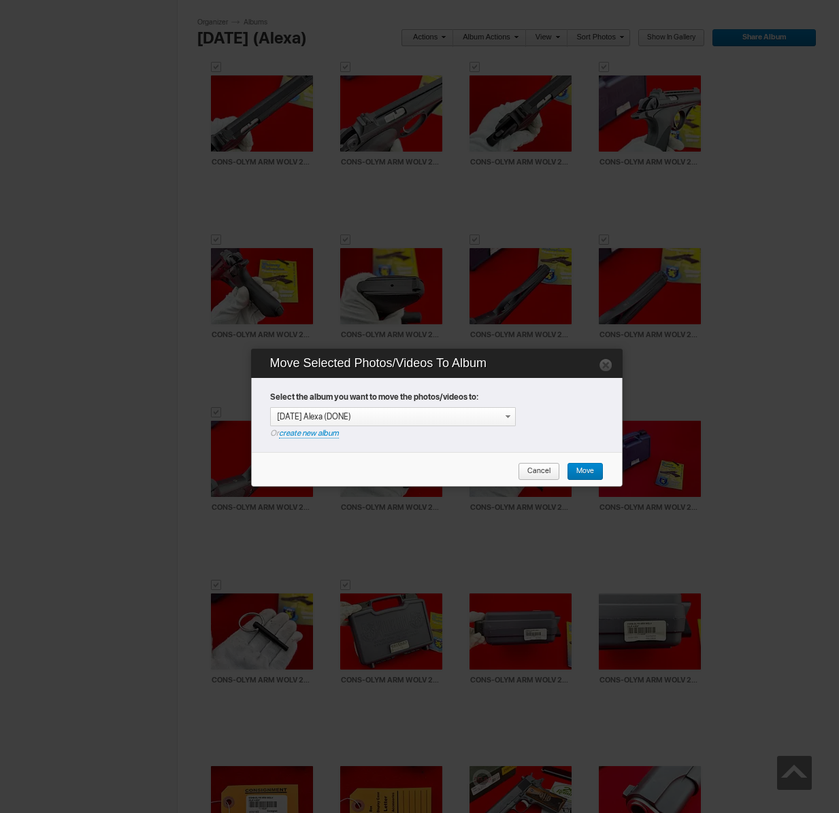
click at [590, 469] on span "Move" at bounding box center [580, 472] width 27 height 18
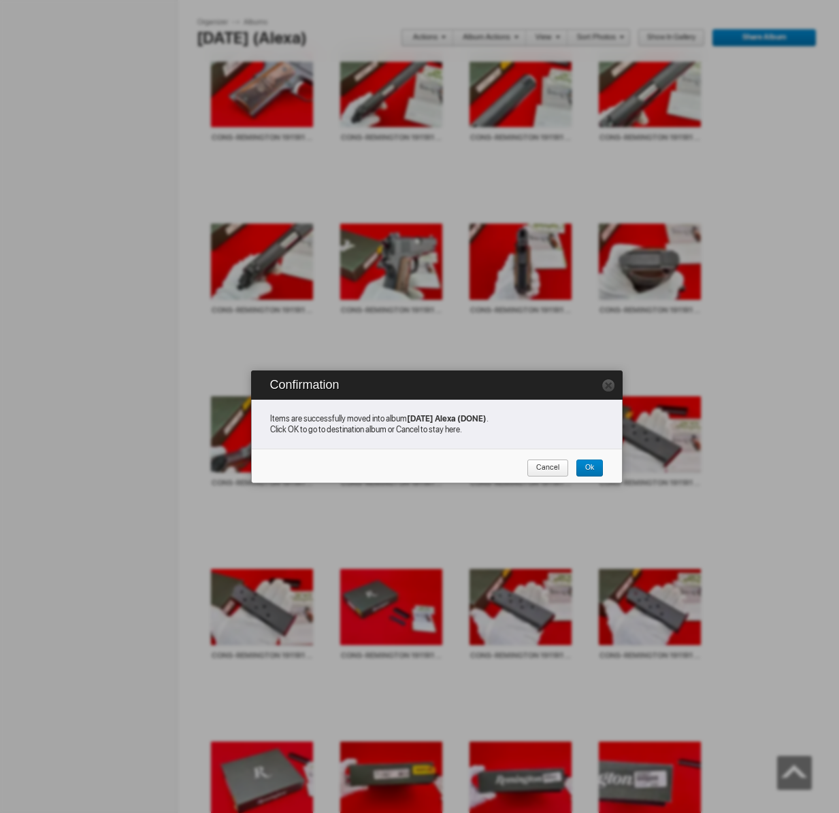
click at [555, 469] on span "Cancel" at bounding box center [542, 469] width 33 height 18
